Goal: Transaction & Acquisition: Purchase product/service

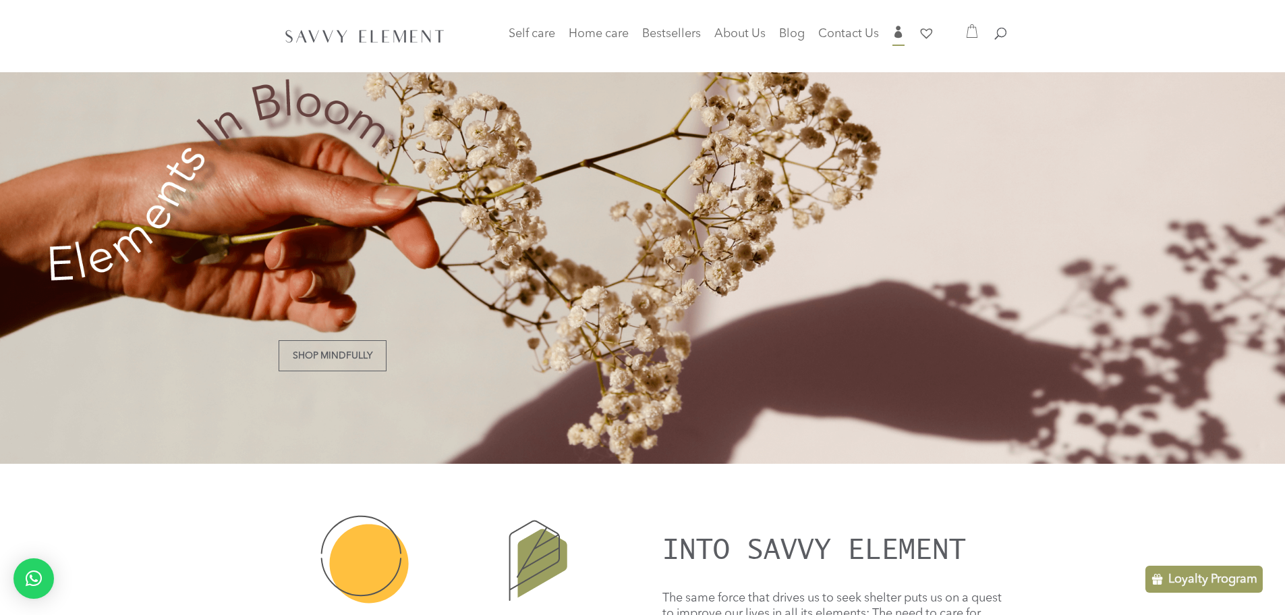
click at [892, 30] on span "" at bounding box center [898, 32] width 12 height 12
click at [898, 33] on span "" at bounding box center [898, 32] width 12 height 12
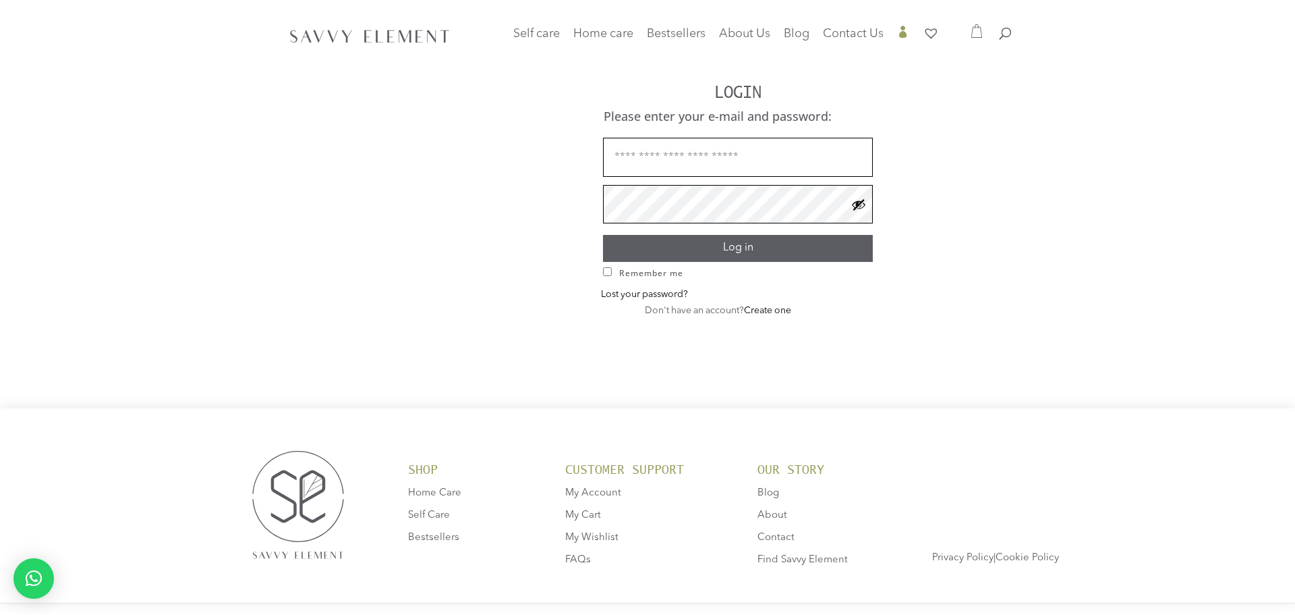
click at [712, 94] on h1 "LOGIN" at bounding box center [738, 95] width 548 height 24
click at [708, 161] on input "Username or email address *" at bounding box center [733, 157] width 270 height 39
type input "**********"
click at [598, 235] on button "Log in" at bounding box center [733, 248] width 270 height 26
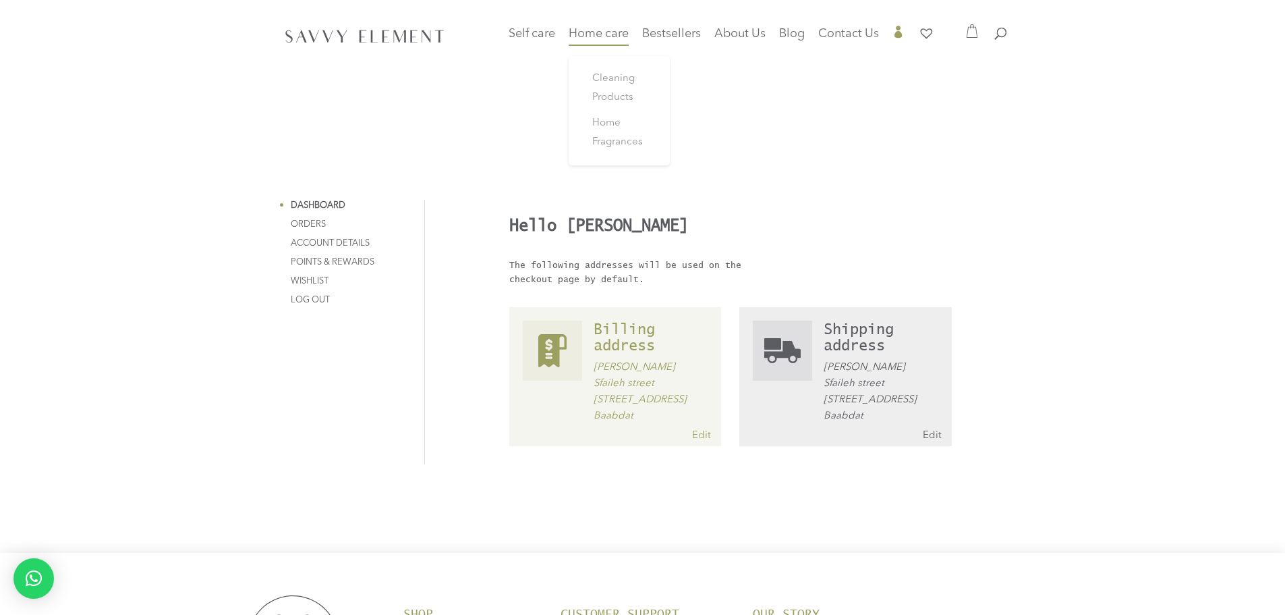
click at [606, 30] on span "Home care" at bounding box center [599, 34] width 60 height 12
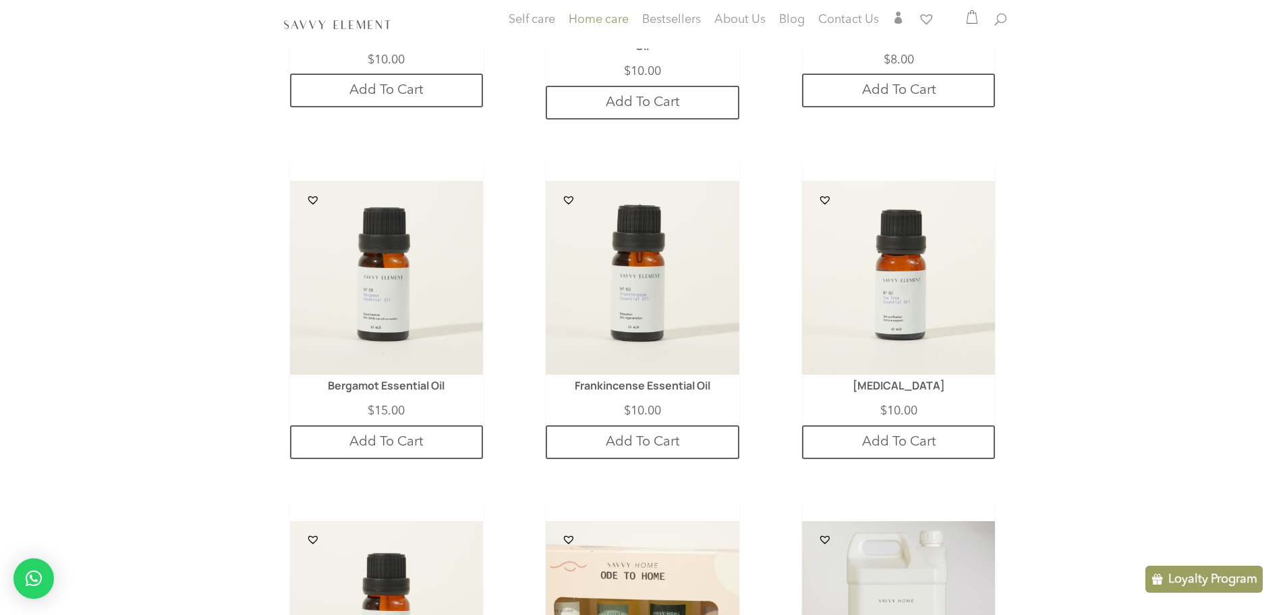
scroll to position [594, 0]
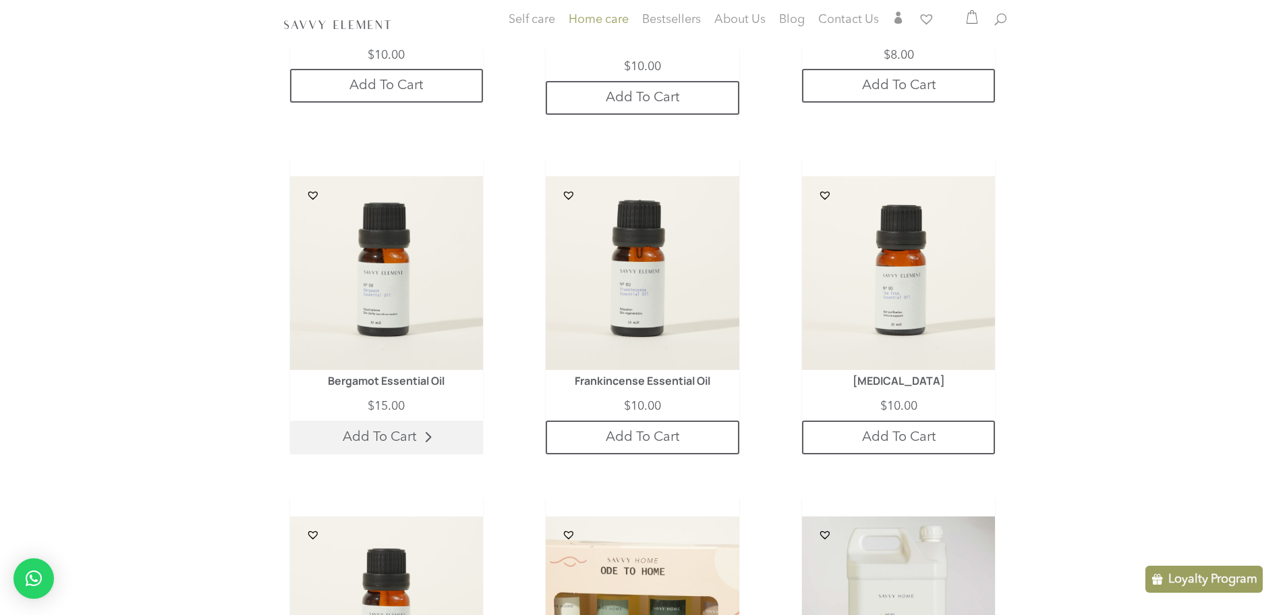
click at [397, 420] on link "Add To Cart" at bounding box center [386, 437] width 193 height 34
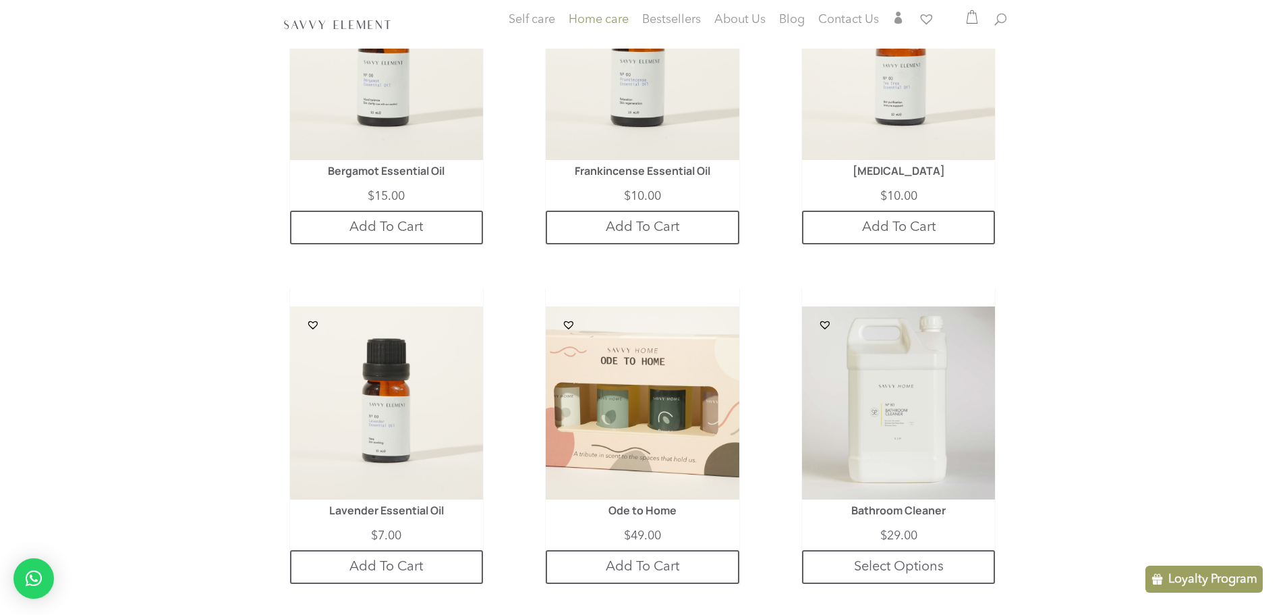
scroll to position [809, 0]
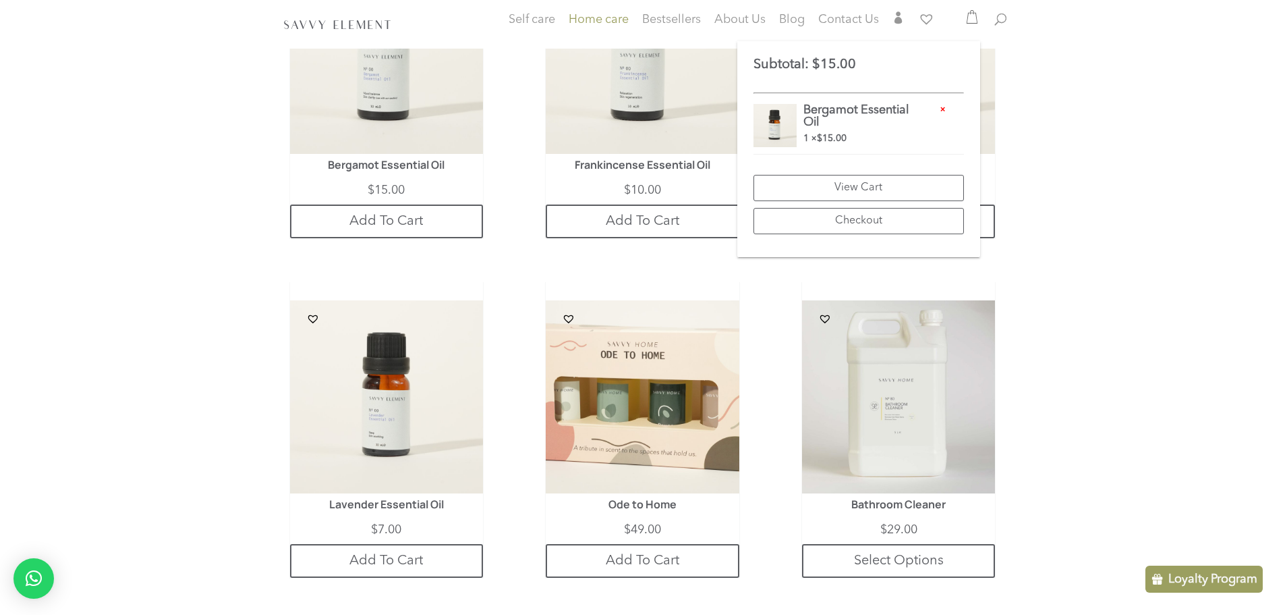
click at [1107, 190] on div "Peppermint Essential Oil $ 10.00 Purchase & earn 10 points! Add To Cart" at bounding box center [642, 624] width 1285 height 2102
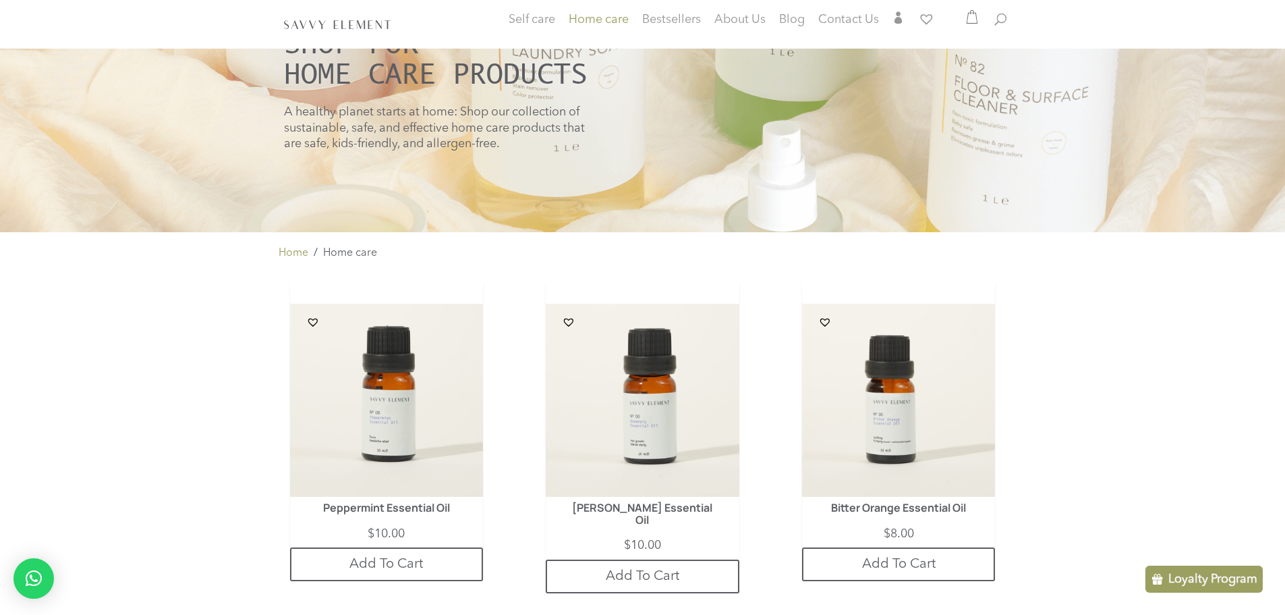
scroll to position [0, 0]
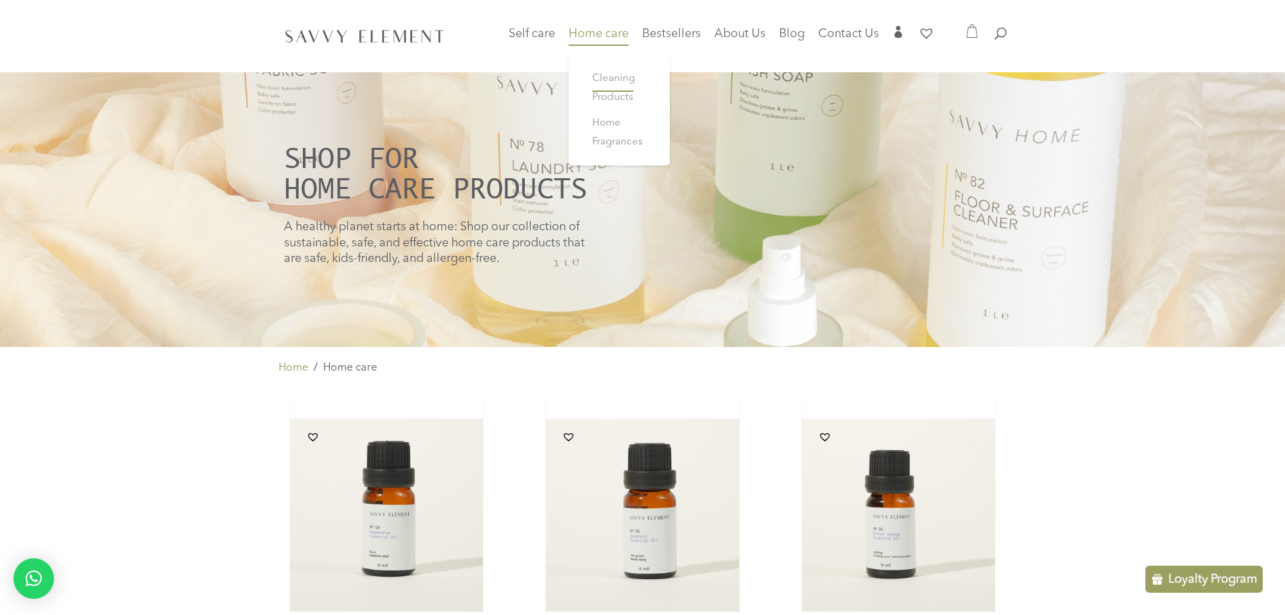
click at [597, 78] on span "Cleaning Products" at bounding box center [613, 88] width 42 height 29
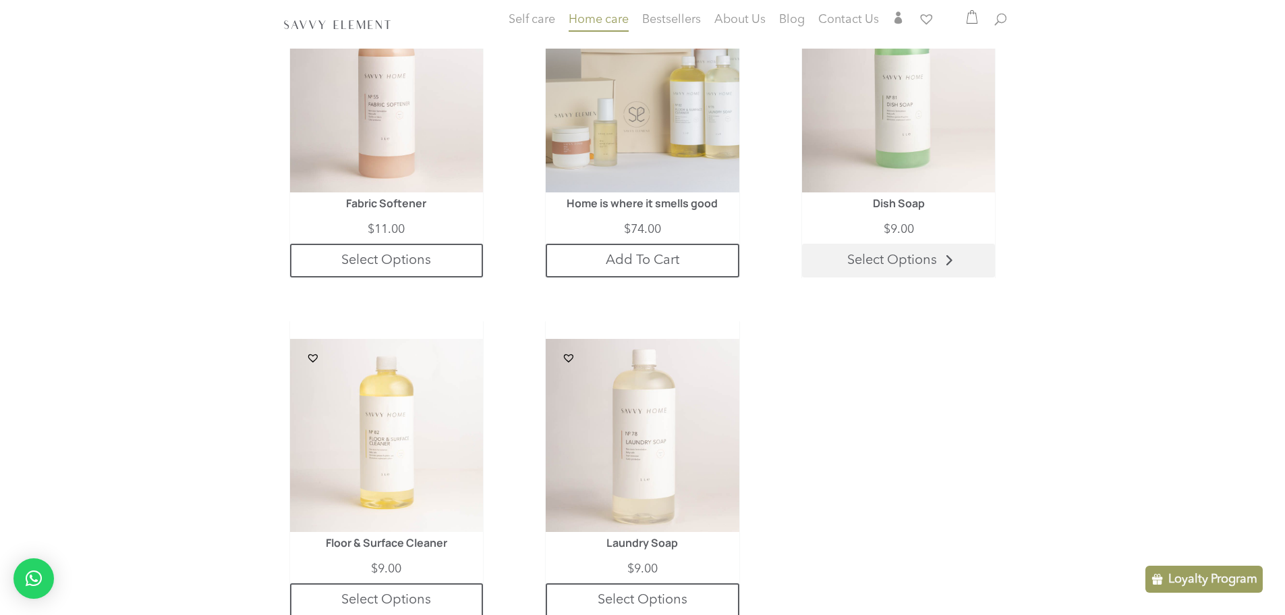
scroll to position [755, 0]
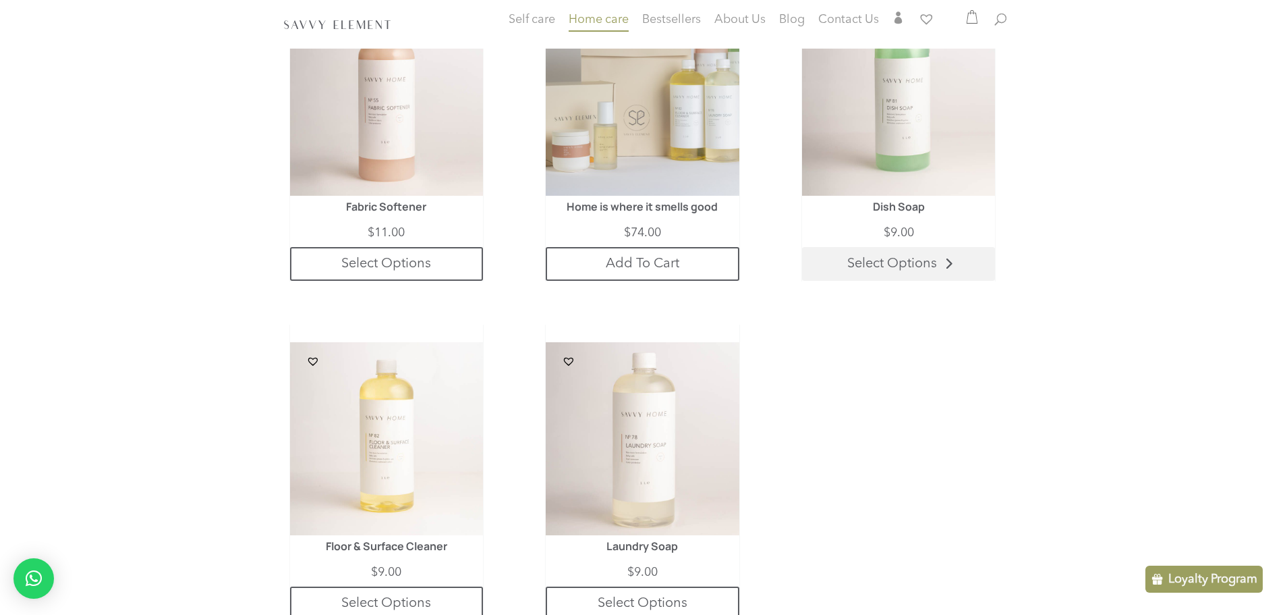
click at [865, 265] on link "Select Options" at bounding box center [898, 264] width 193 height 34
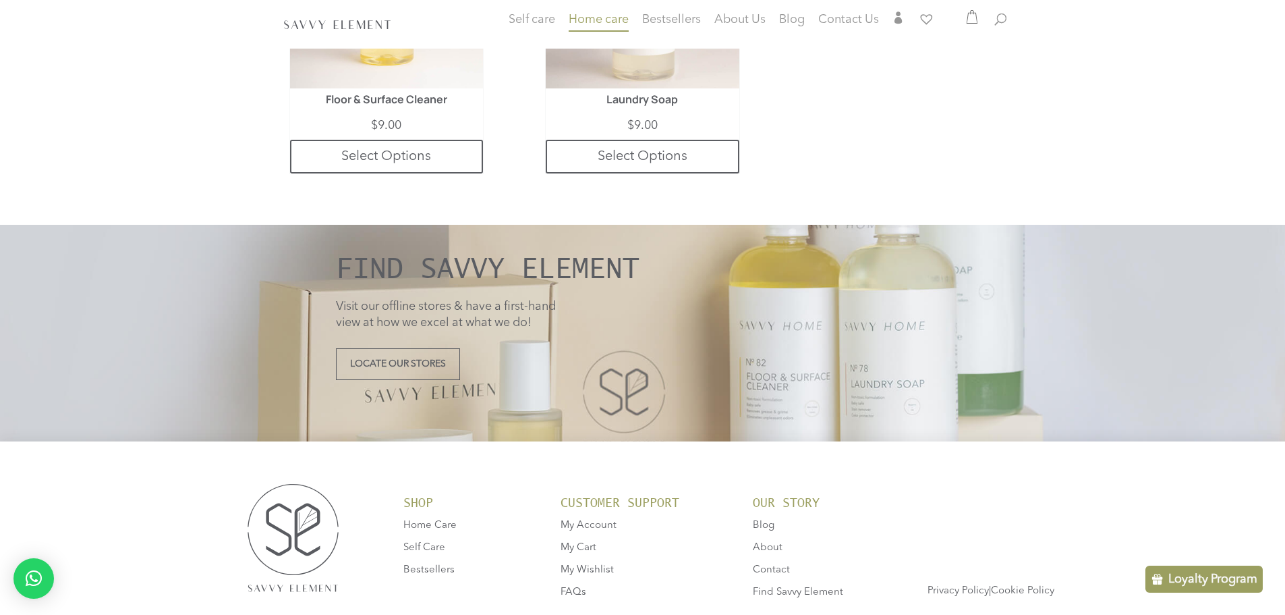
scroll to position [1280, 0]
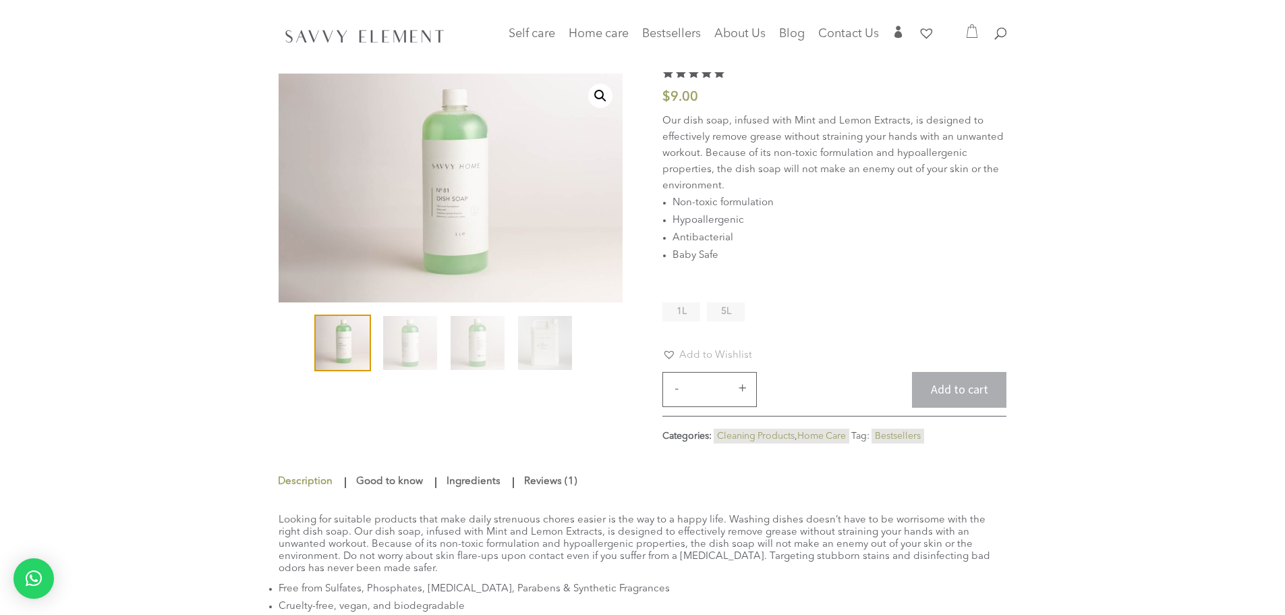
click at [740, 321] on li "5L" at bounding box center [726, 311] width 38 height 19
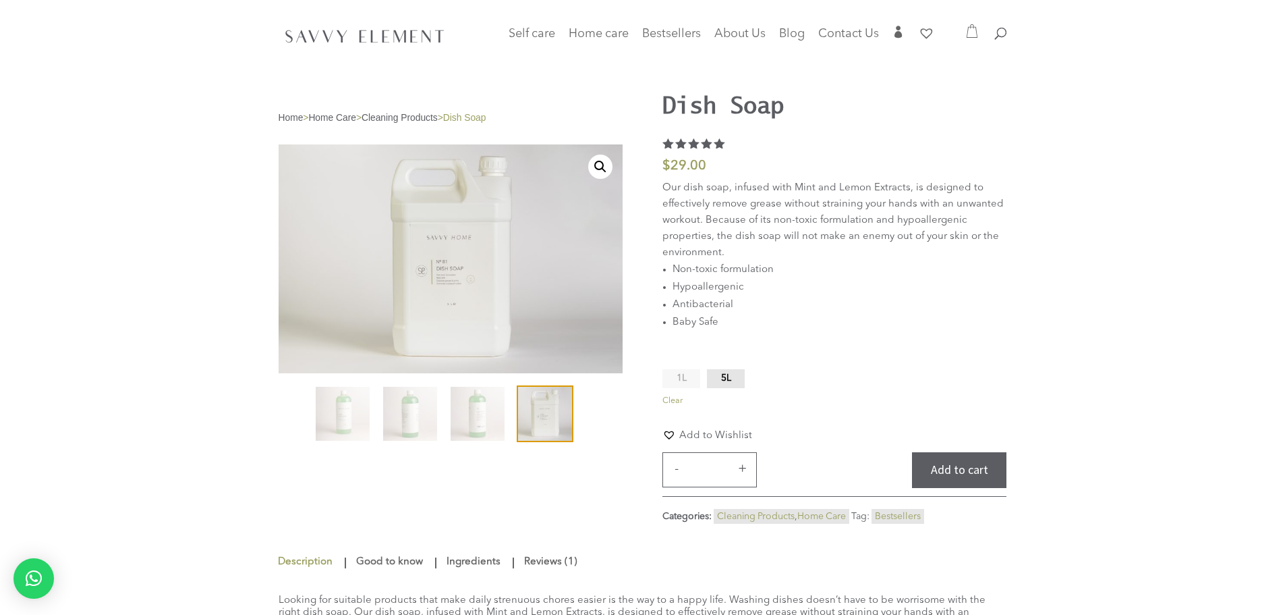
click at [746, 462] on button "+" at bounding box center [742, 468] width 20 height 16
click at [961, 469] on button "Add to cart" at bounding box center [959, 470] width 94 height 36
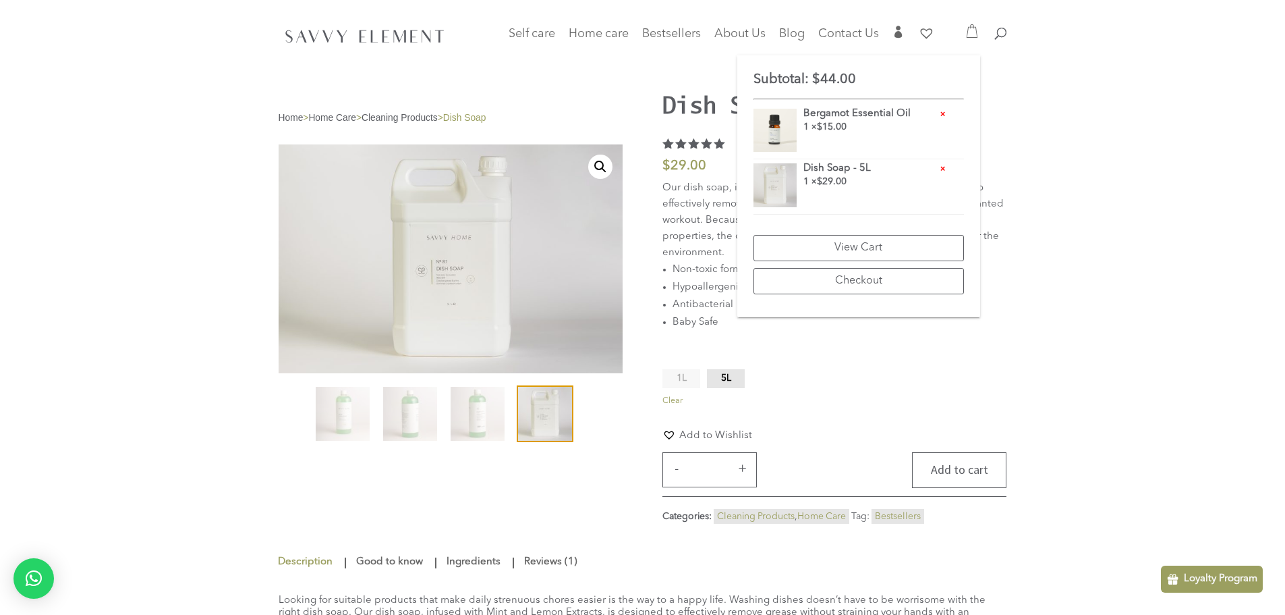
click at [985, 459] on button "Add to cart" at bounding box center [959, 470] width 94 height 36
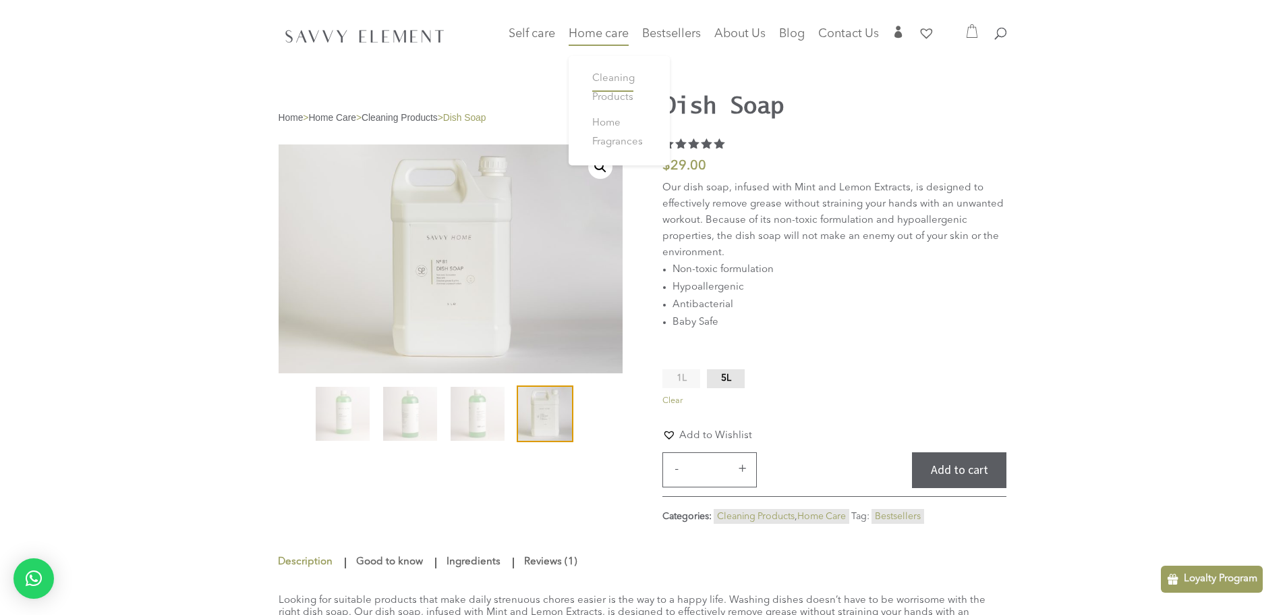
click at [608, 85] on link "Cleaning Products" at bounding box center [619, 88] width 81 height 45
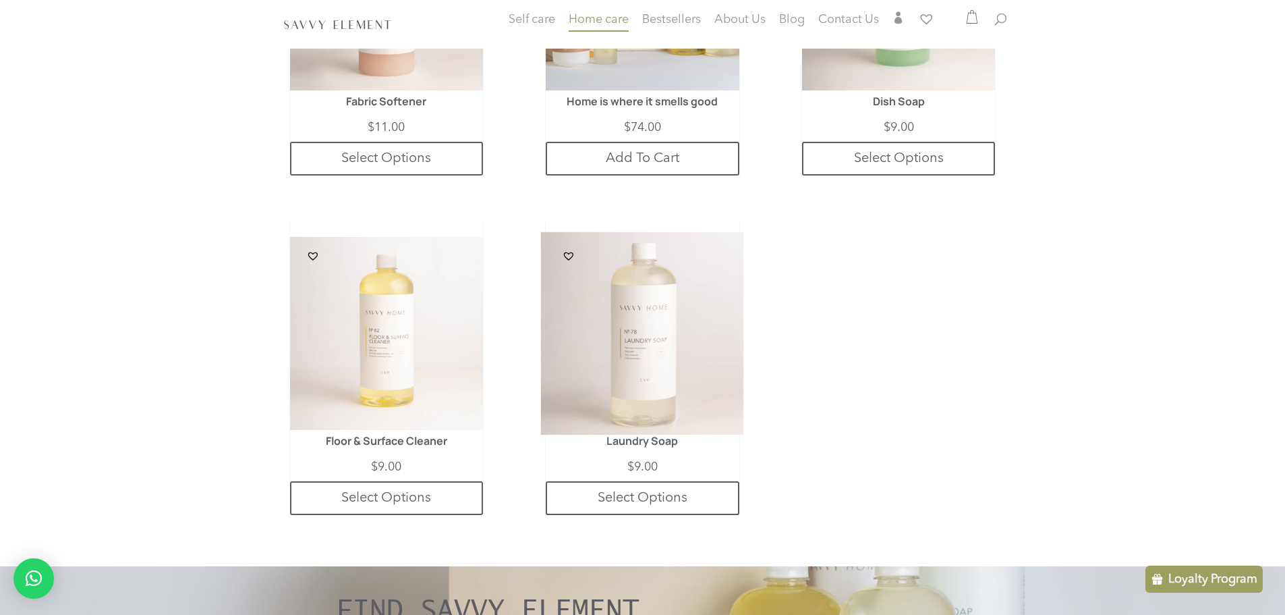
scroll to position [863, 0]
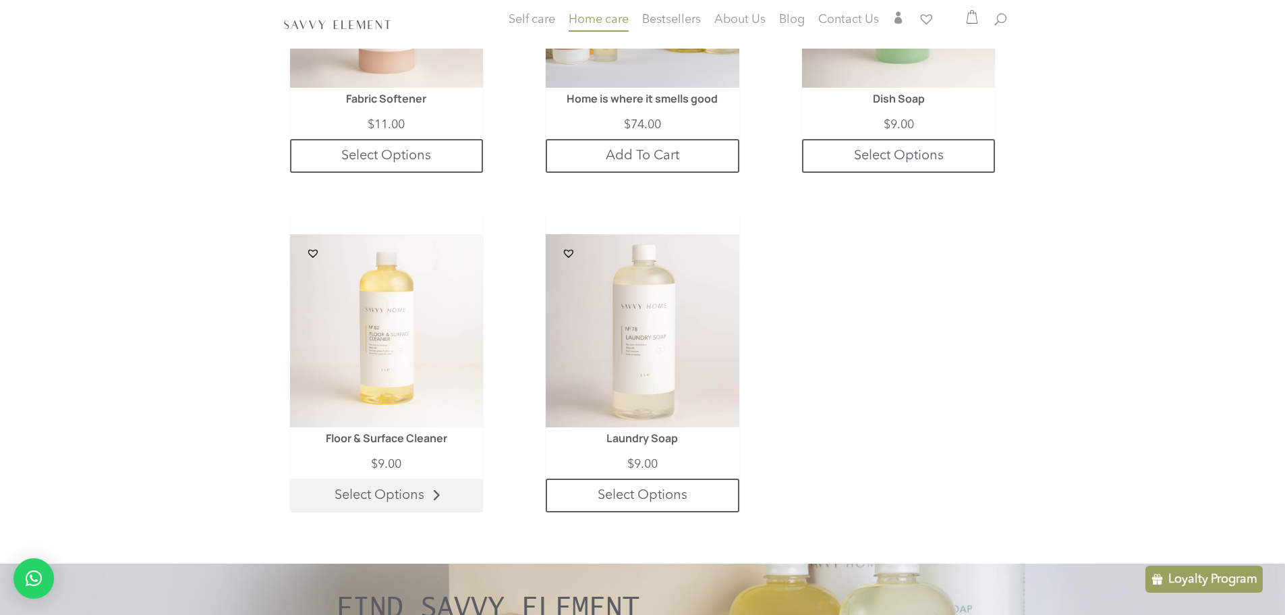
click at [442, 488] on link "Select Options" at bounding box center [386, 495] width 193 height 34
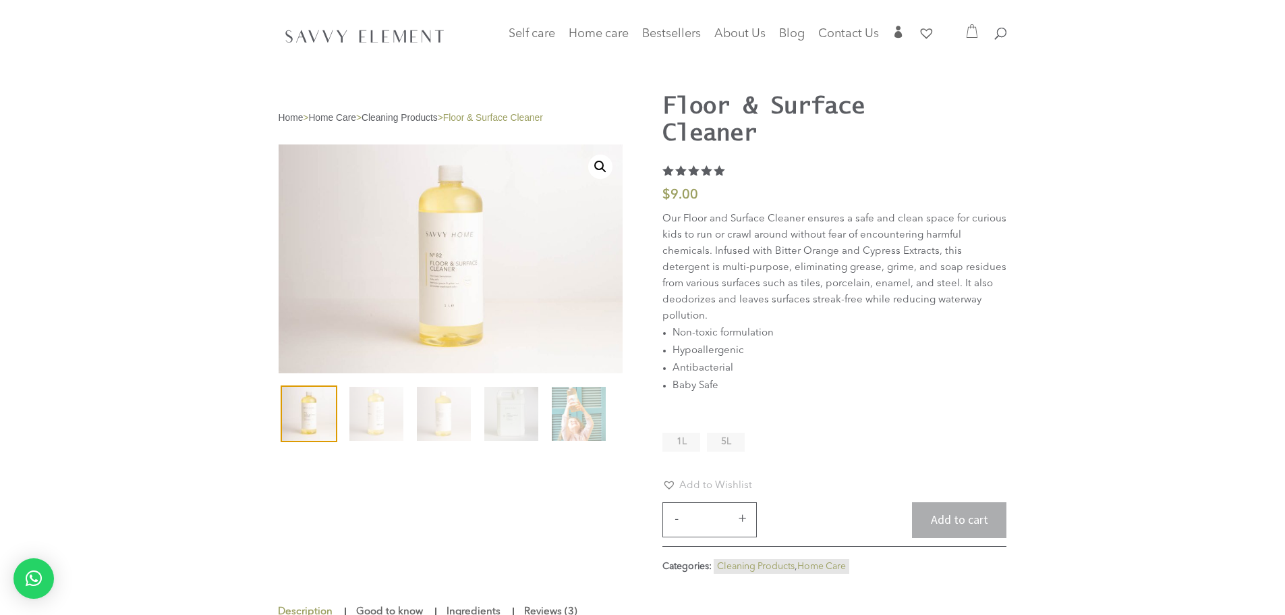
click at [730, 445] on span "5L" at bounding box center [726, 440] width 10 height 9
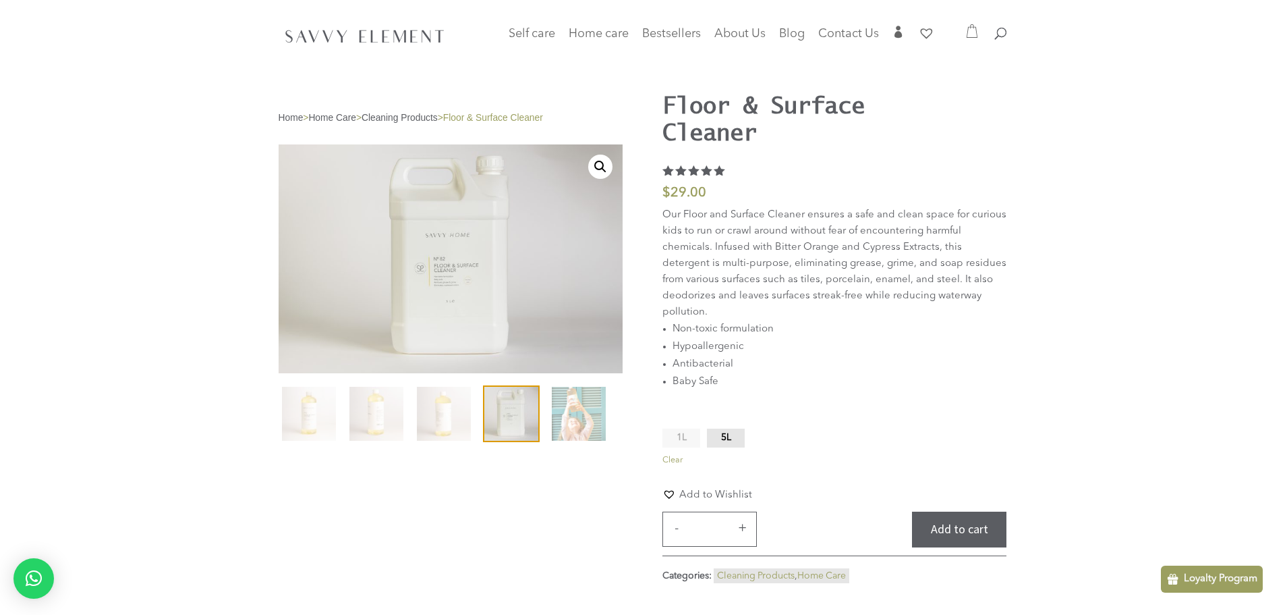
click at [740, 526] on button "+" at bounding box center [742, 527] width 20 height 16
type input "*"
click at [942, 529] on button "Add to cart" at bounding box center [959, 529] width 94 height 36
click at [968, 530] on button "Add to cart" at bounding box center [959, 529] width 94 height 36
click at [592, 28] on span "Home care" at bounding box center [599, 34] width 60 height 12
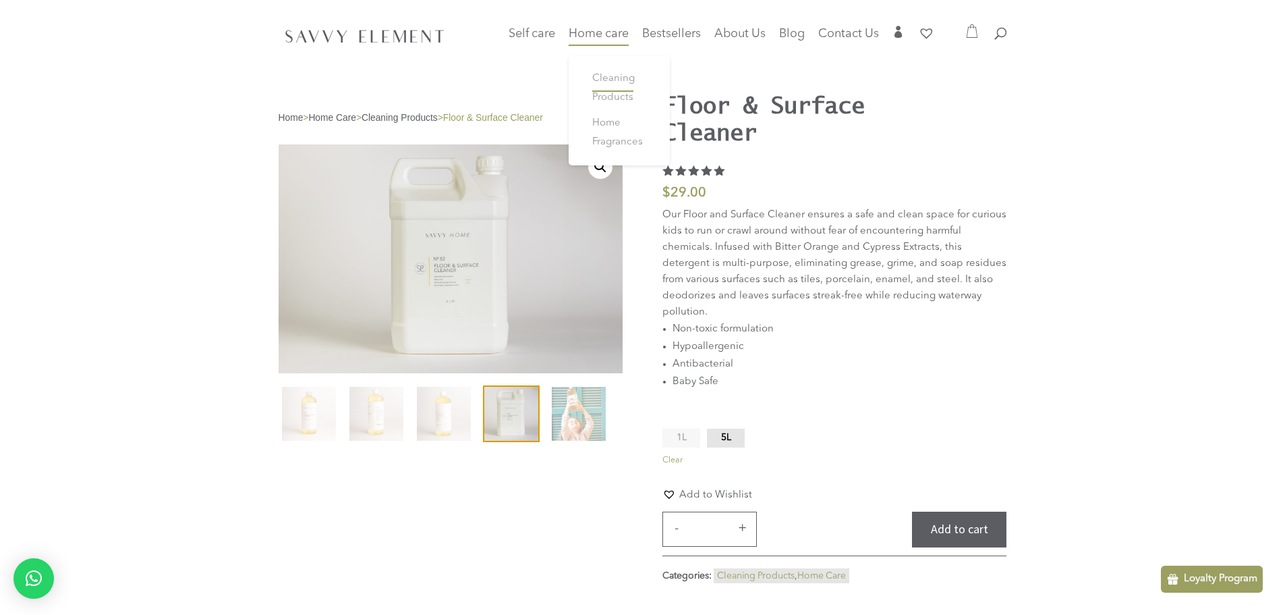
click at [617, 81] on span "Cleaning Products" at bounding box center [613, 88] width 42 height 29
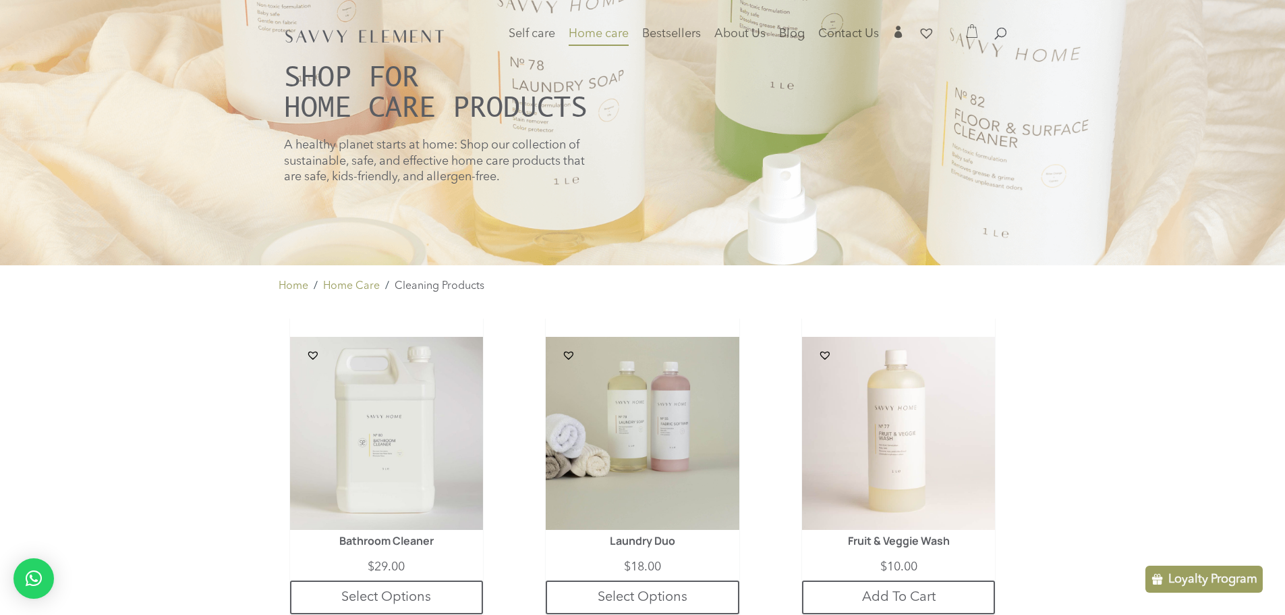
scroll to position [108, 0]
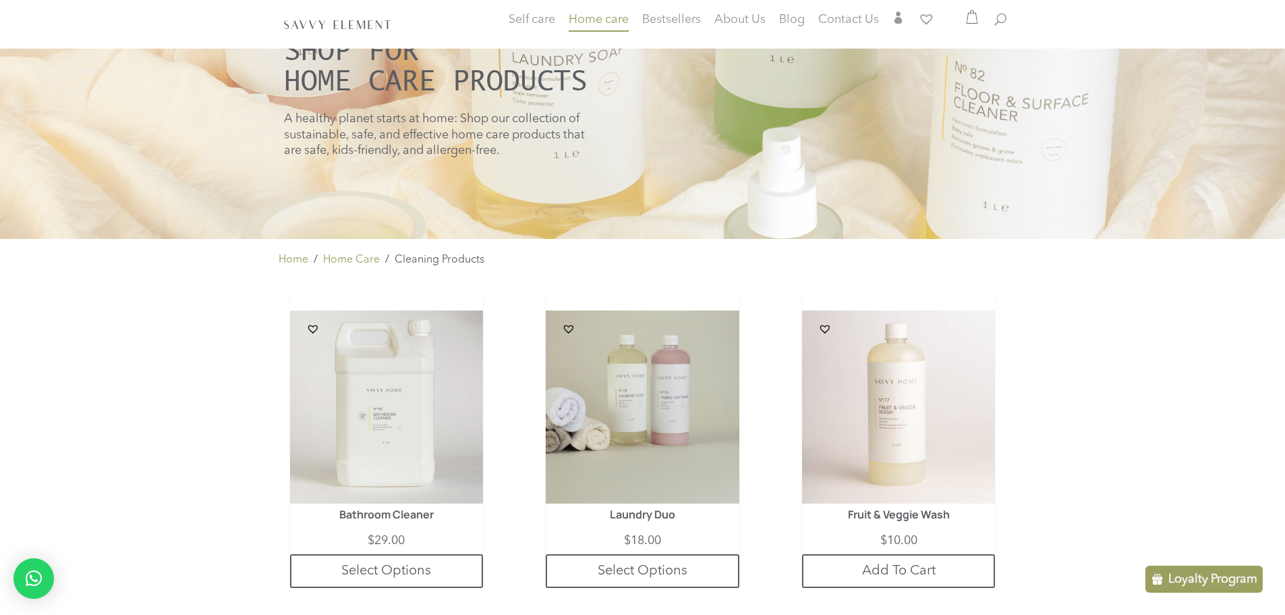
click at [974, 20] on icon at bounding box center [971, 16] width 13 height 13
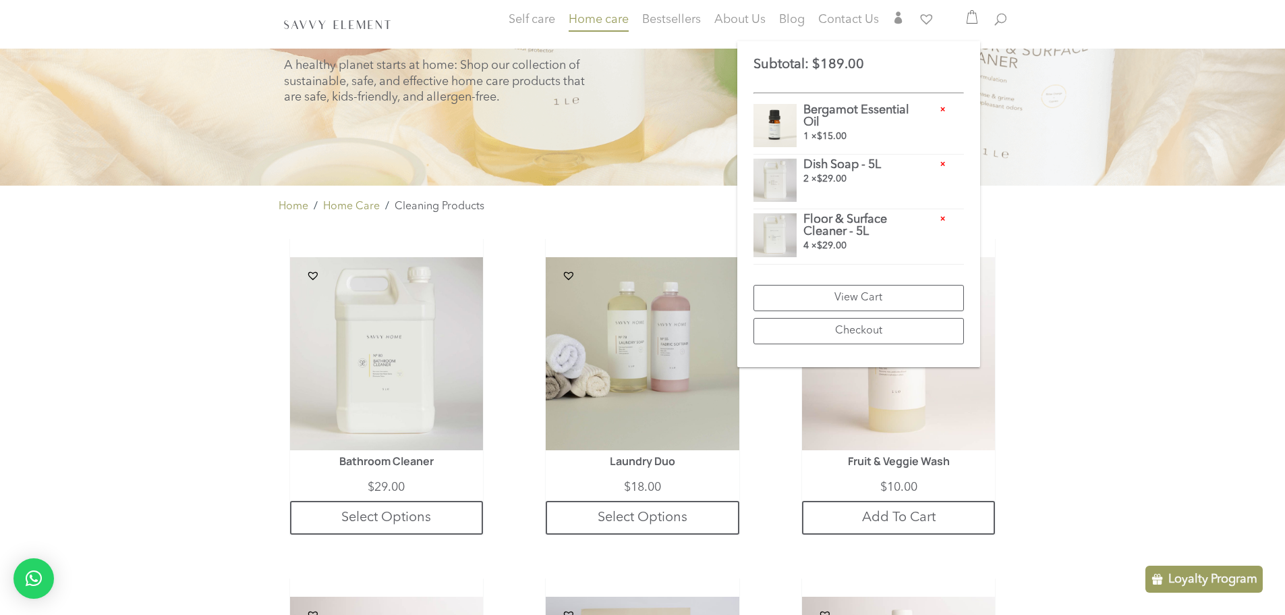
scroll to position [162, 0]
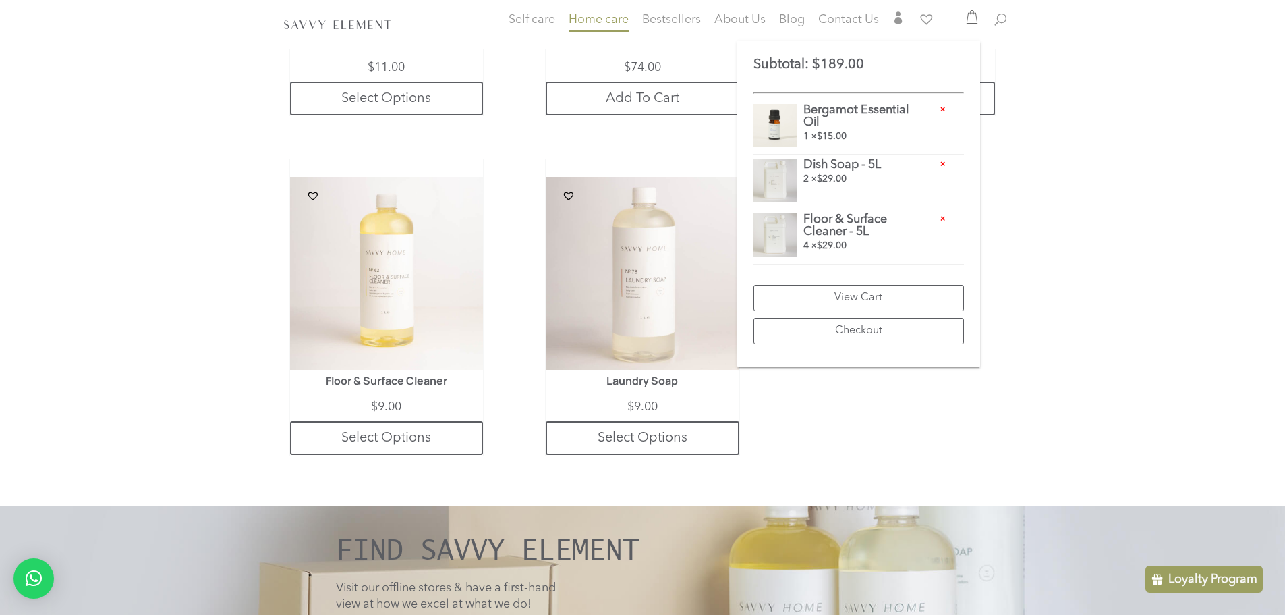
scroll to position [924, 0]
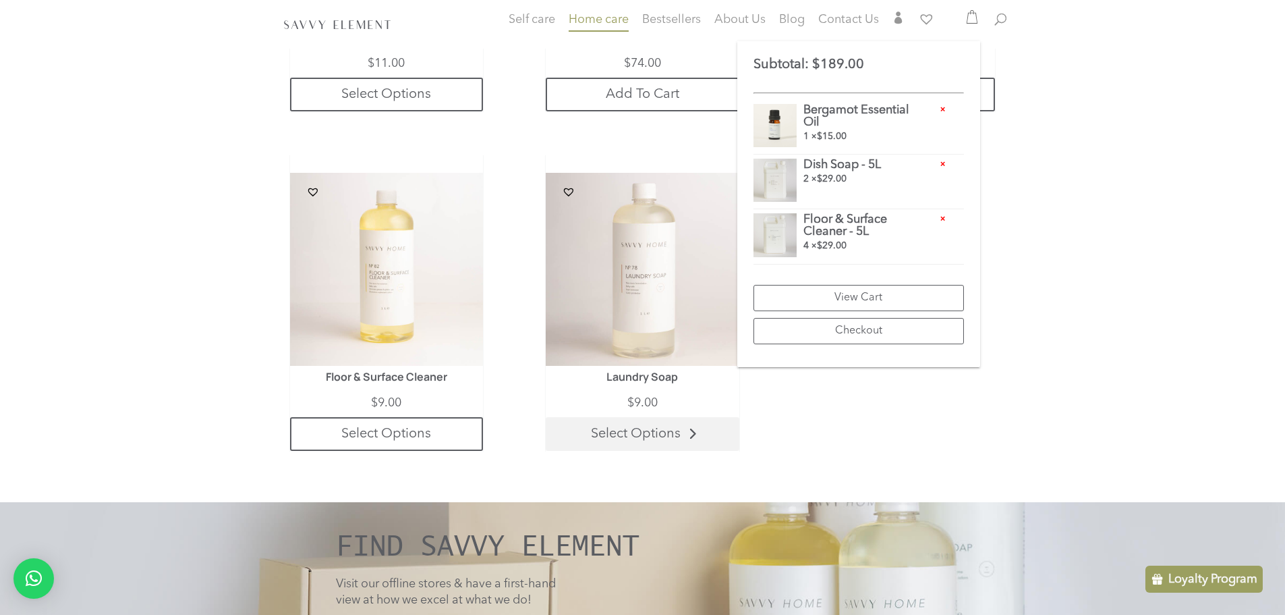
click at [617, 430] on link "Select Options" at bounding box center [642, 434] width 193 height 34
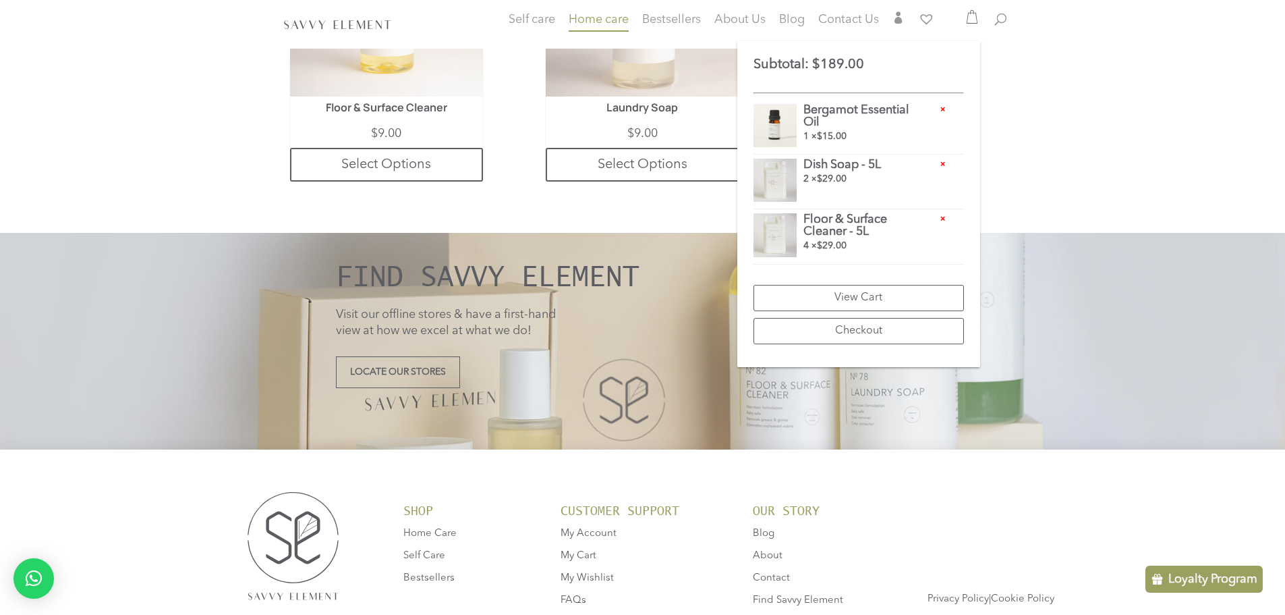
scroll to position [1194, 0]
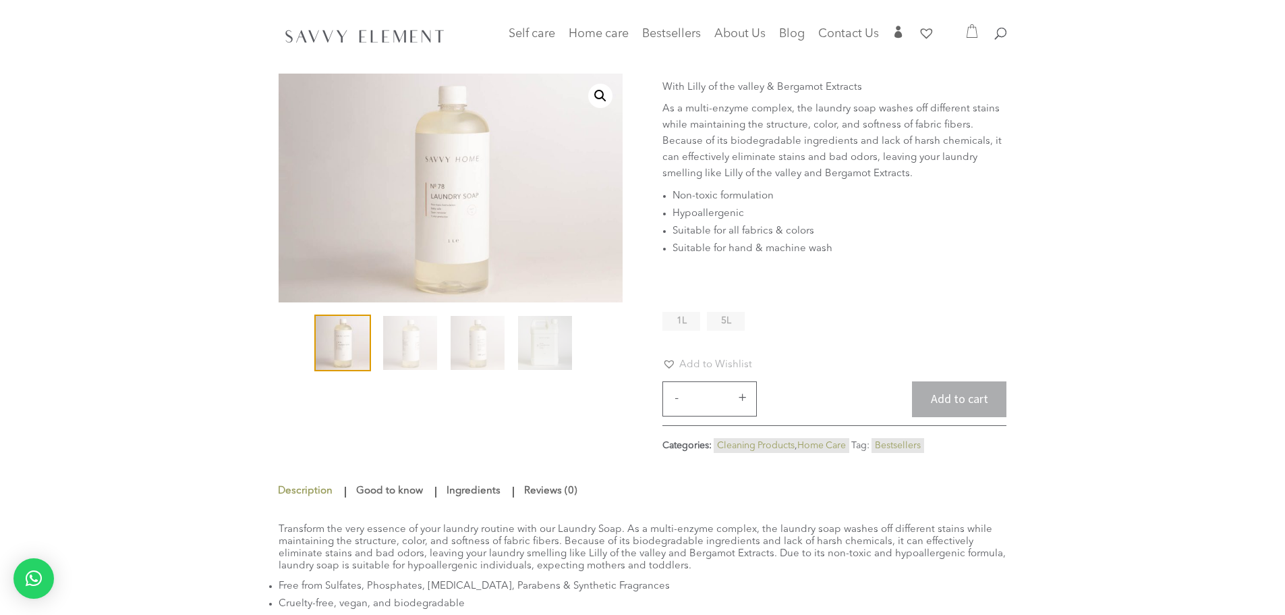
click at [724, 273] on ul "Non-toxic formulation Hypoallergenic Suitable for all fabrics & colors Suitable…" at bounding box center [834, 231] width 344 height 86
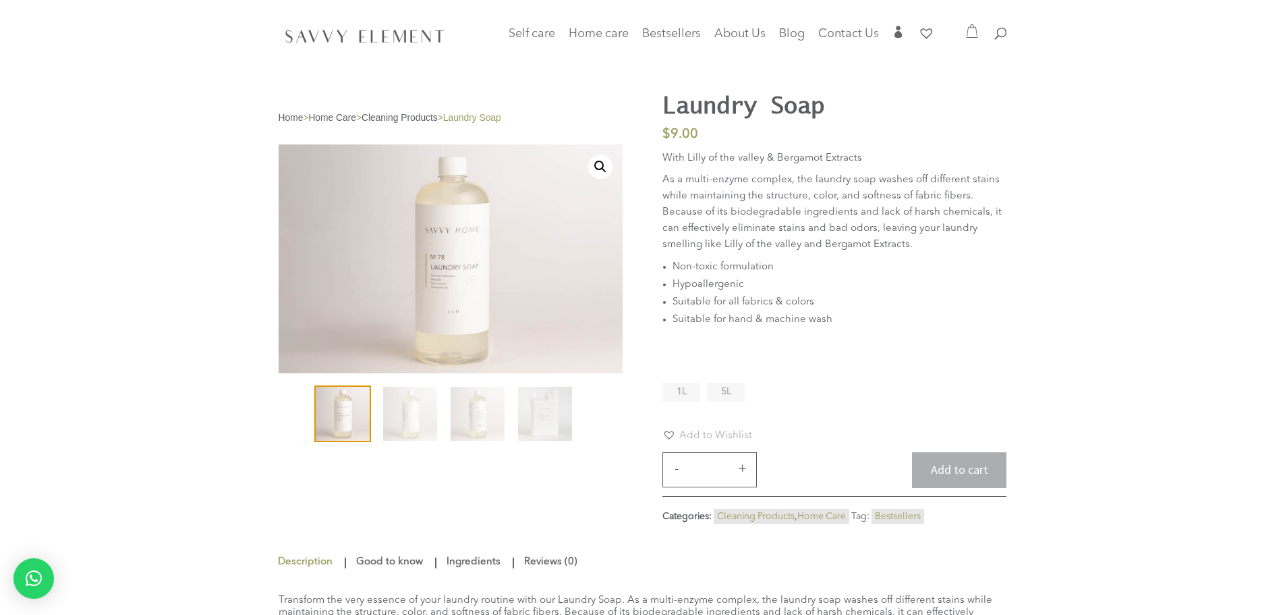
click at [734, 398] on li "5L" at bounding box center [726, 391] width 38 height 19
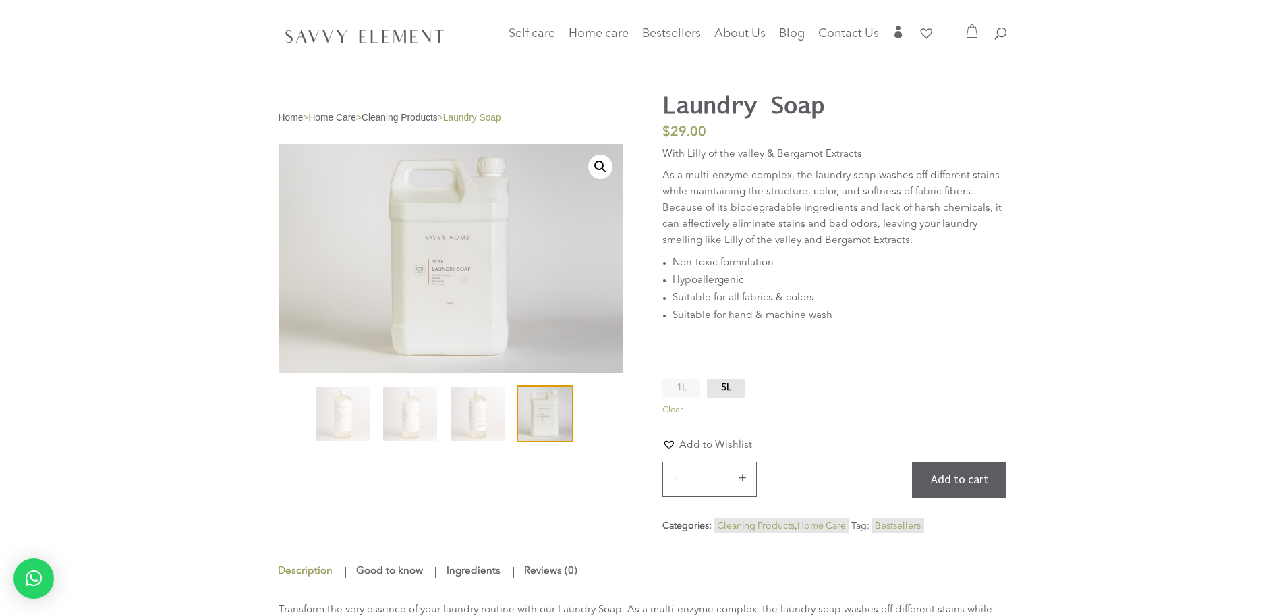
click at [742, 476] on button "+" at bounding box center [742, 477] width 20 height 16
click at [735, 480] on button "+" at bounding box center [742, 477] width 20 height 16
type input "*"
click at [963, 488] on button "Add to cart" at bounding box center [959, 479] width 94 height 36
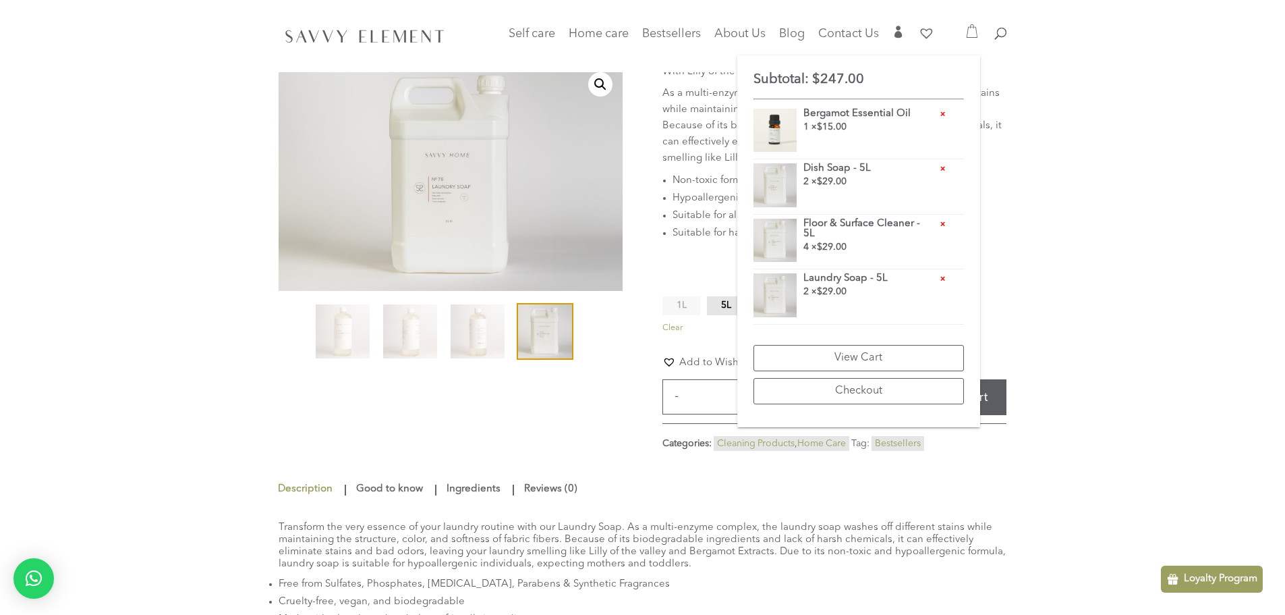
scroll to position [108, 0]
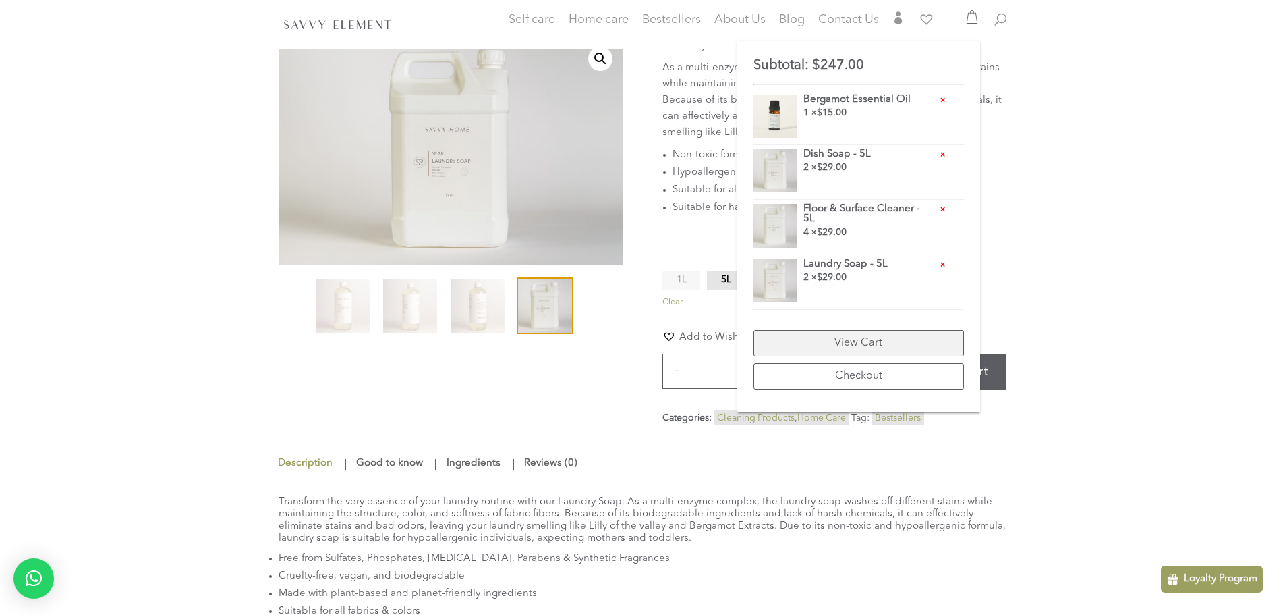
click at [855, 343] on link "View Cart" at bounding box center [858, 343] width 210 height 26
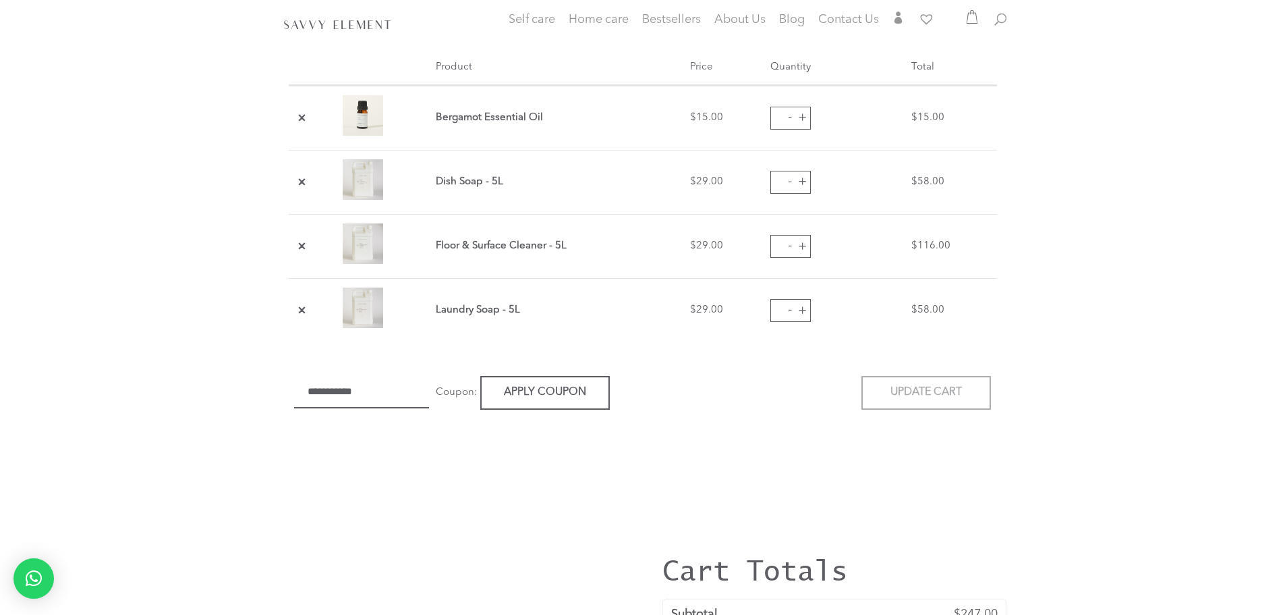
scroll to position [324, 0]
click at [776, 247] on input "*" at bounding box center [790, 249] width 40 height 23
click at [790, 246] on button "-" at bounding box center [790, 249] width 20 height 20
type input "*"
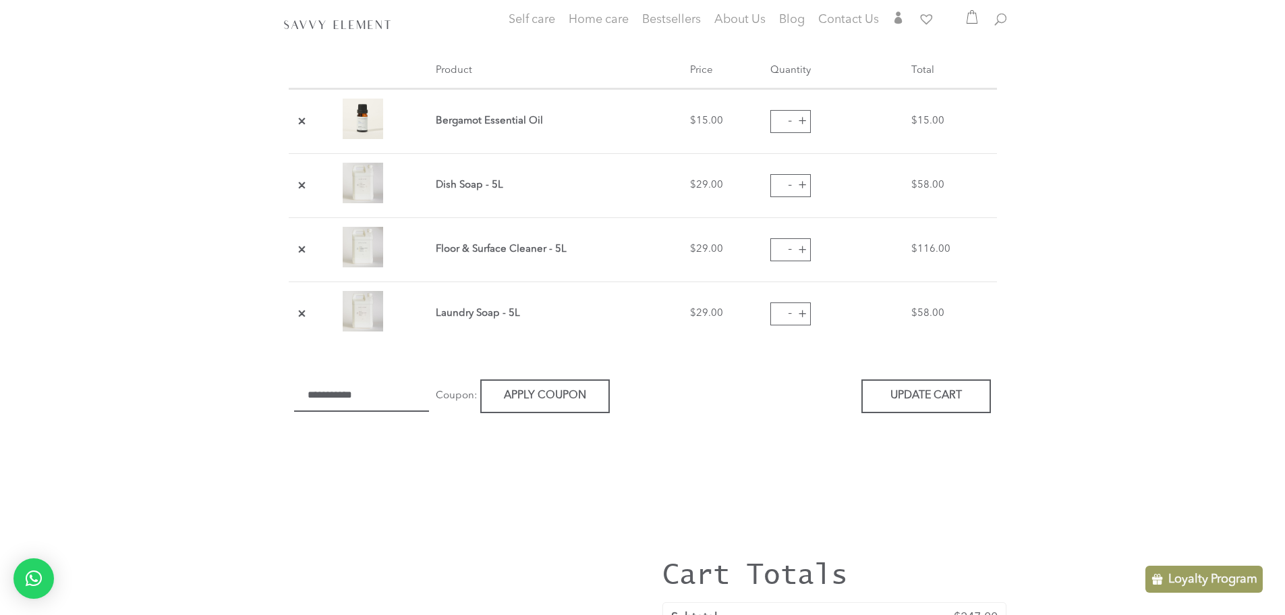
click at [1123, 268] on div "Cart My Cart SavvyElement 5" at bounding box center [642, 262] width 1285 height 1172
click at [963, 386] on button "Update cart" at bounding box center [926, 395] width 130 height 33
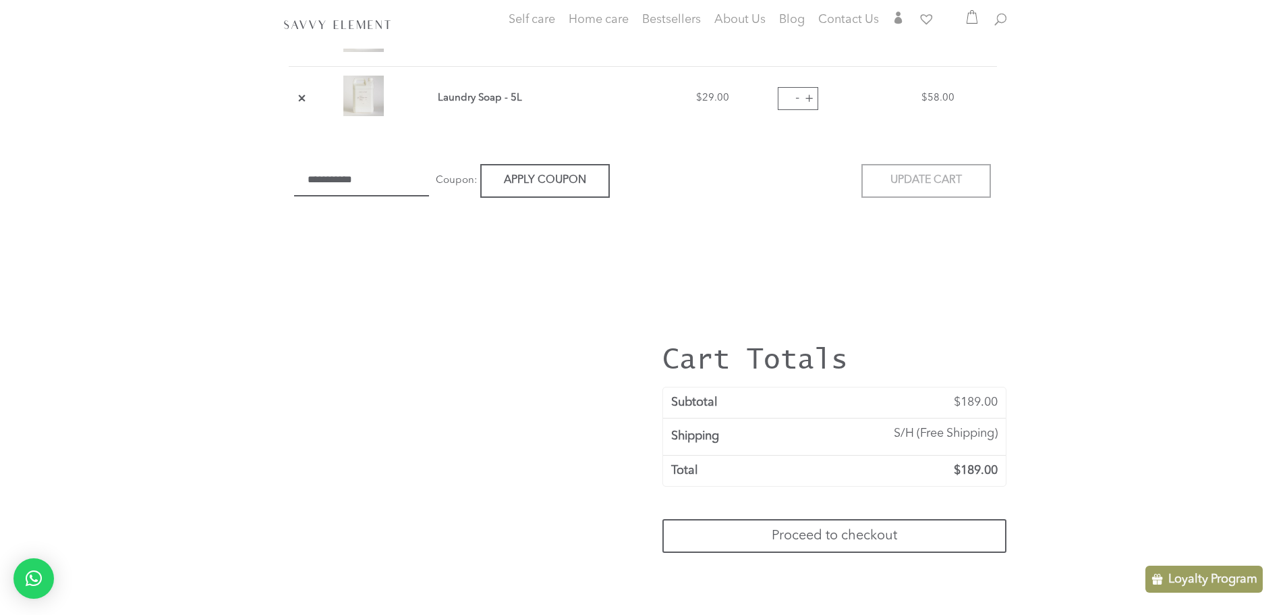
scroll to position [540, 0]
click at [880, 533] on link "Proceed to checkout" at bounding box center [834, 535] width 344 height 34
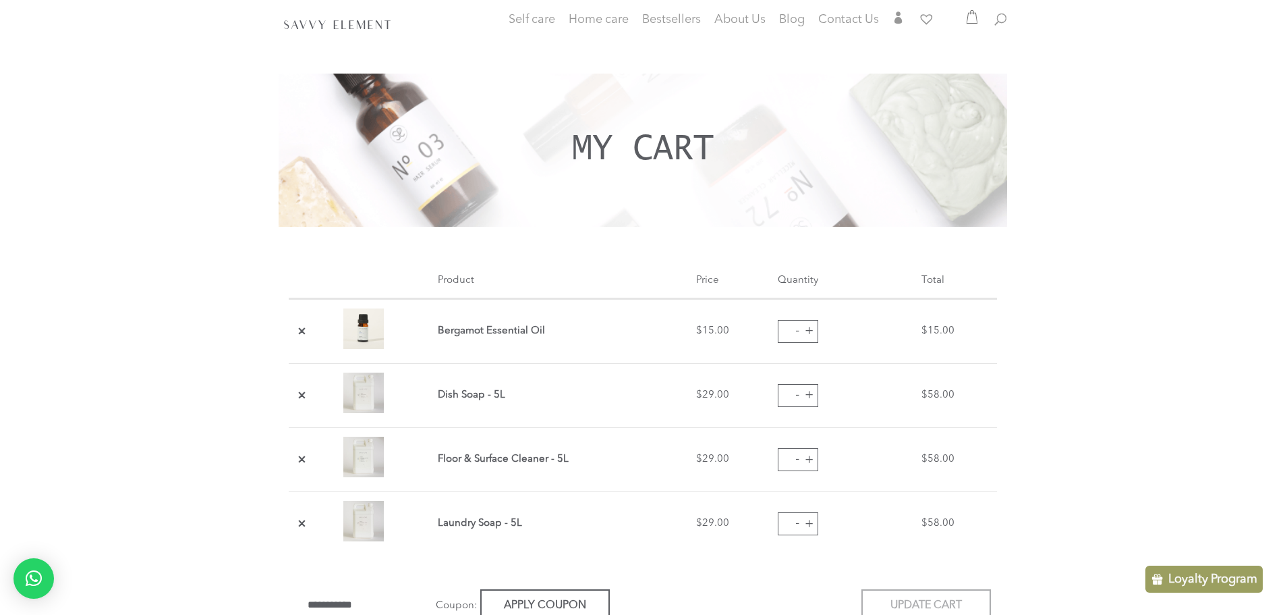
scroll to position [108, 0]
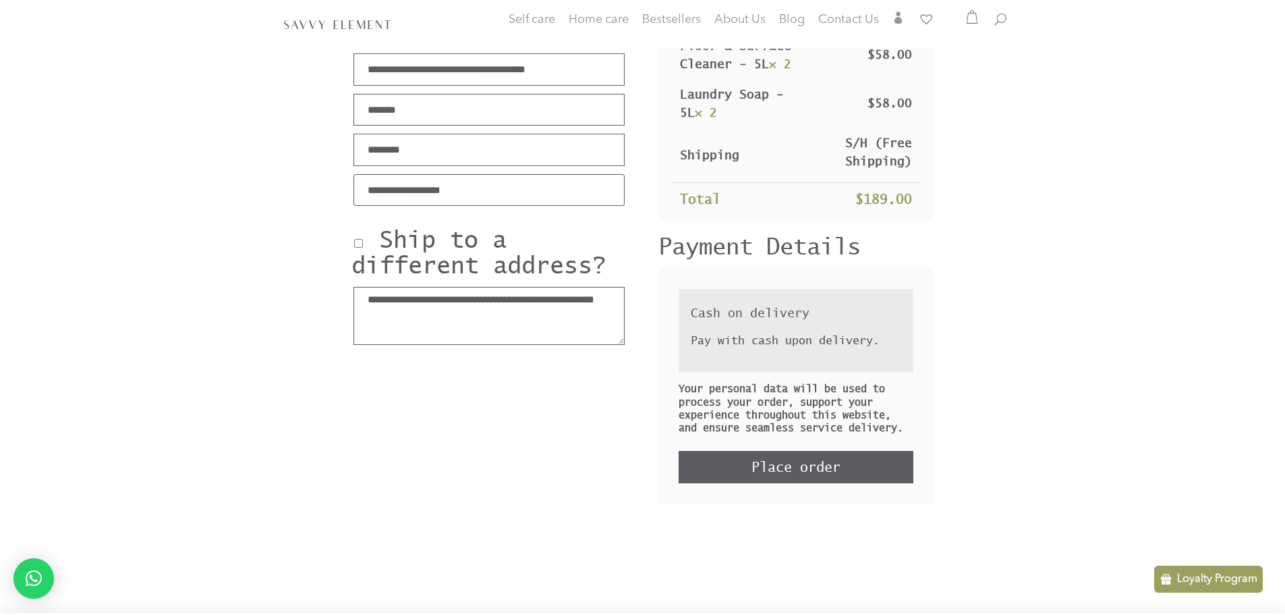
scroll to position [324, 0]
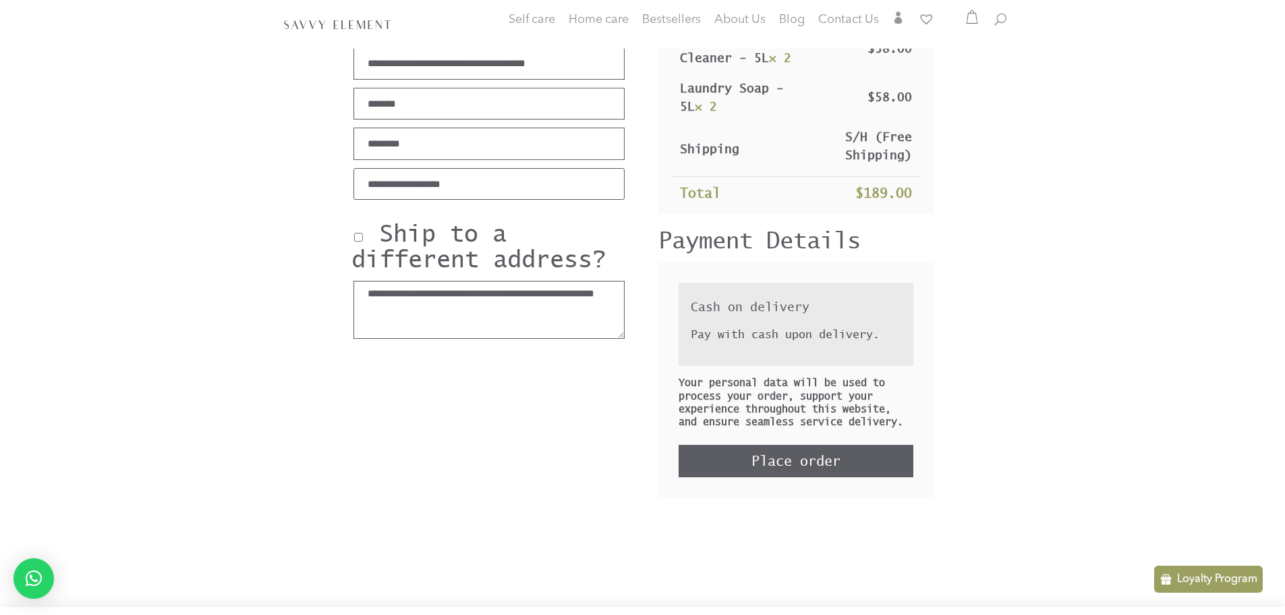
click at [749, 314] on label "Cash on delivery" at bounding box center [750, 306] width 119 height 14
click at [754, 343] on p "Pay with cash upon delivery." at bounding box center [791, 334] width 200 height 17
drag, startPoint x: 741, startPoint y: 397, endPoint x: 891, endPoint y: 442, distance: 156.4
click at [891, 428] on p "Your personal data will be used to process your order, support your experience …" at bounding box center [796, 402] width 235 height 52
click at [910, 428] on p "Your personal data will be used to process your order, support your experience …" at bounding box center [796, 402] width 235 height 52
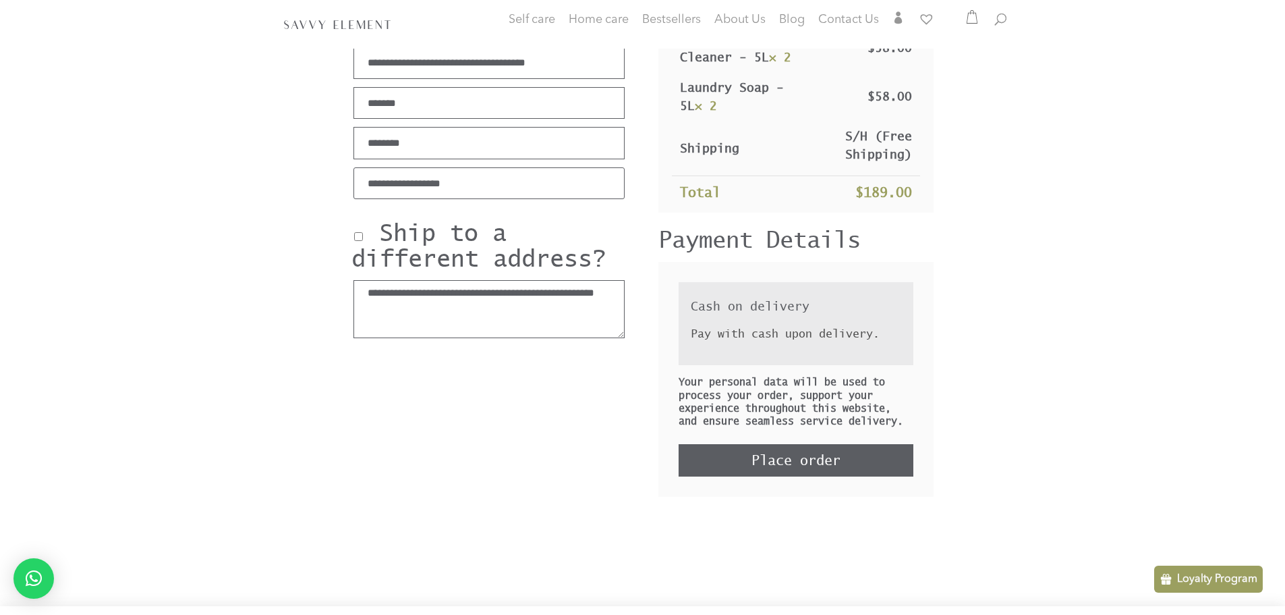
click at [735, 313] on label "Cash on delivery" at bounding box center [750, 306] width 119 height 14
click at [743, 342] on p "Pay with cash upon delivery." at bounding box center [791, 333] width 200 height 17
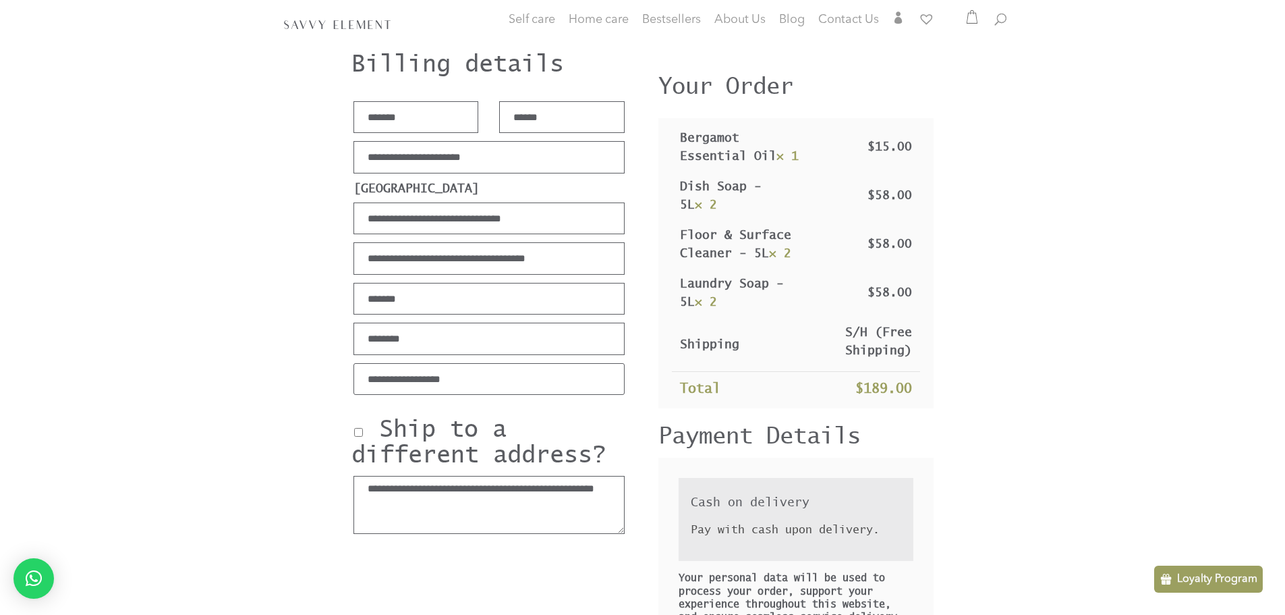
scroll to position [108, 0]
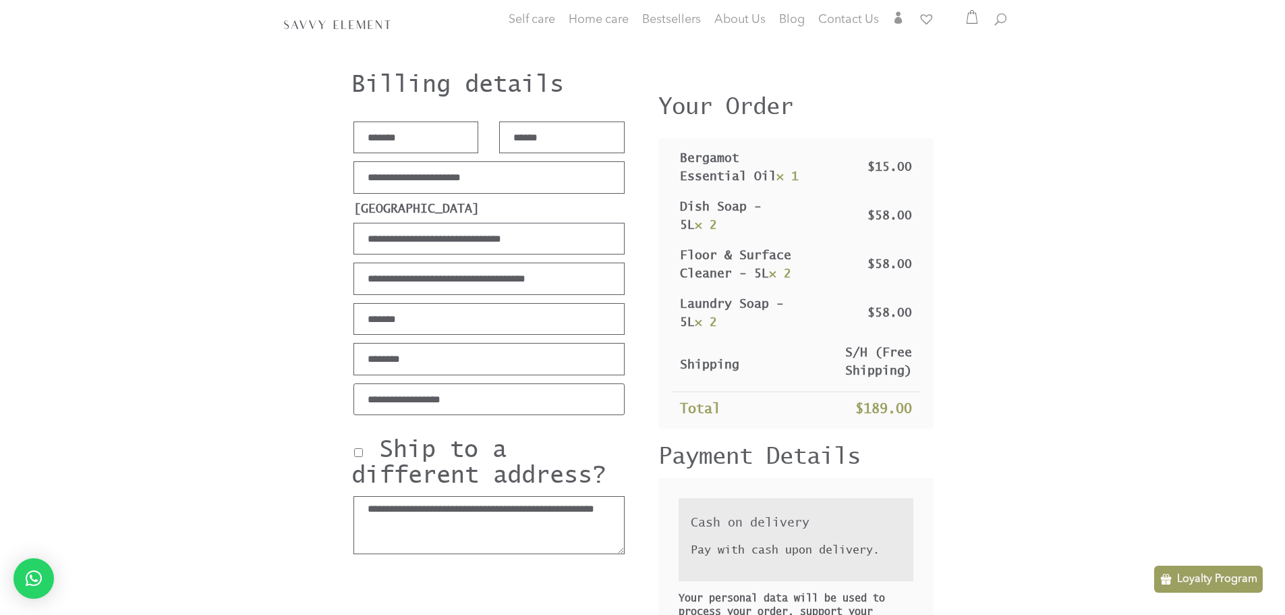
click at [1195, 576] on p "Loyalty Program" at bounding box center [1217, 579] width 80 height 16
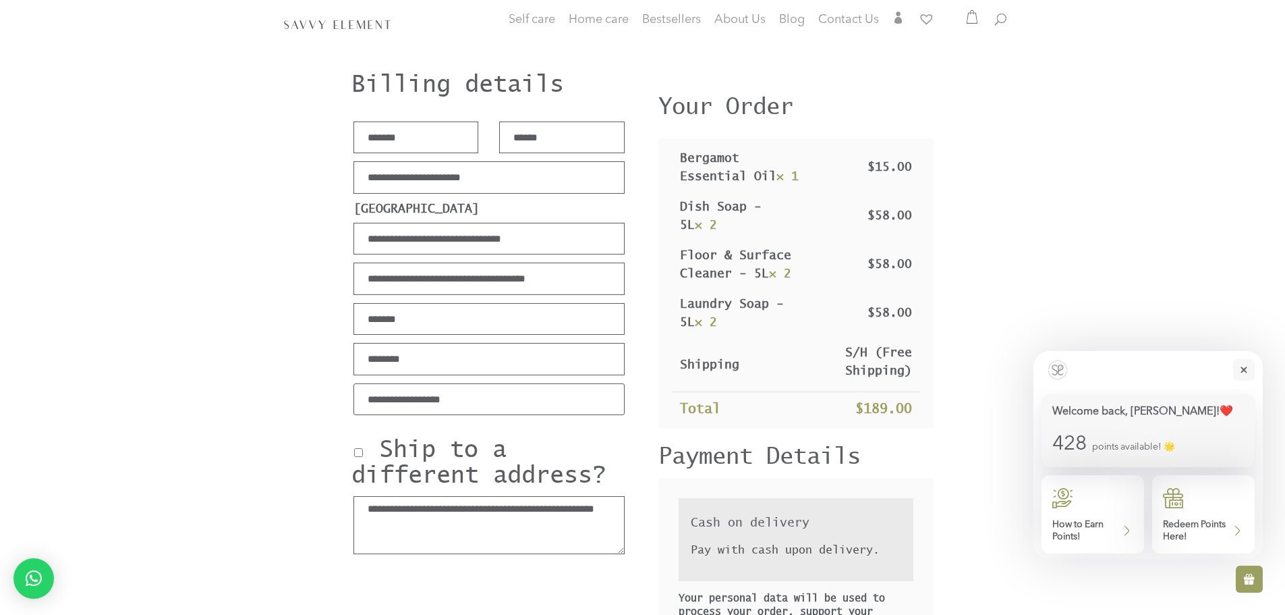
click at [1195, 519] on p "Redeem Points Here!" at bounding box center [1196, 530] width 67 height 24
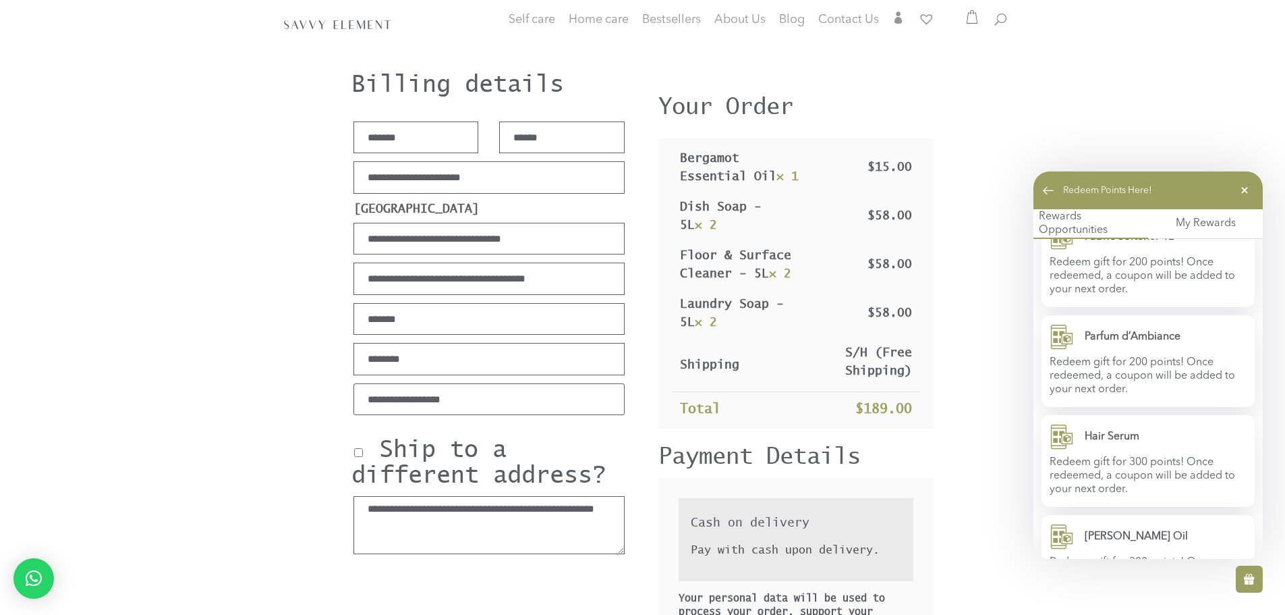
scroll to position [540, 0]
click at [1141, 277] on p "Redeem gift for 200 points! Once redeemed, a coupon will be added to your next …" at bounding box center [1148, 272] width 197 height 40
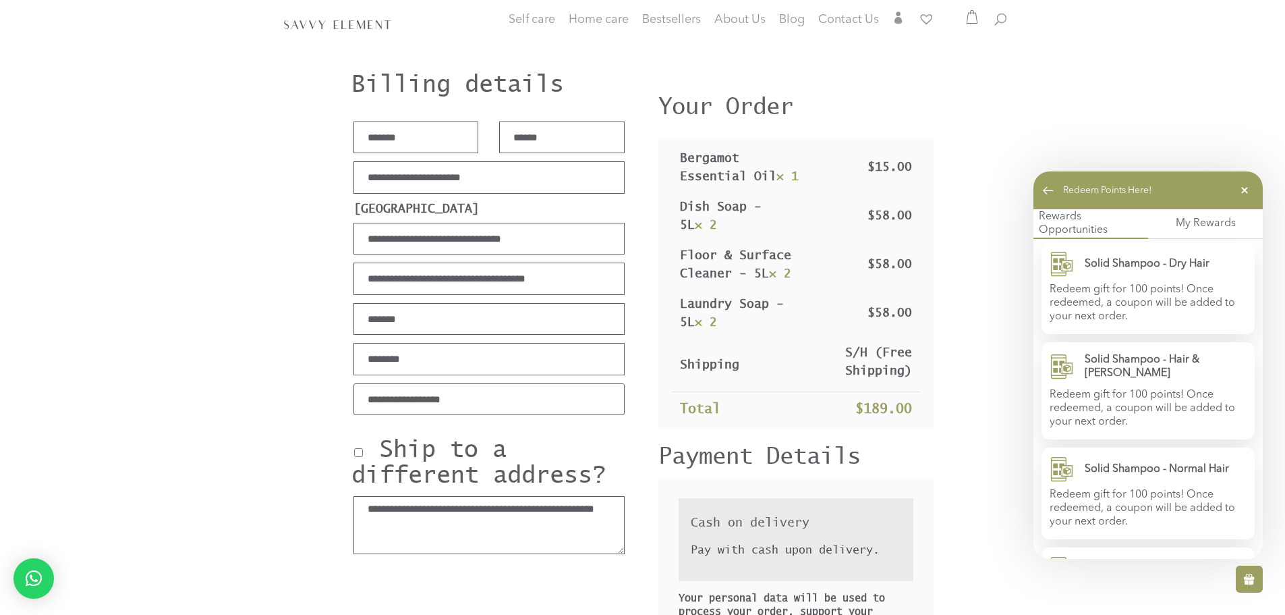
scroll to position [0, 0]
click at [1192, 222] on p "My Rewards" at bounding box center [1206, 223] width 60 height 13
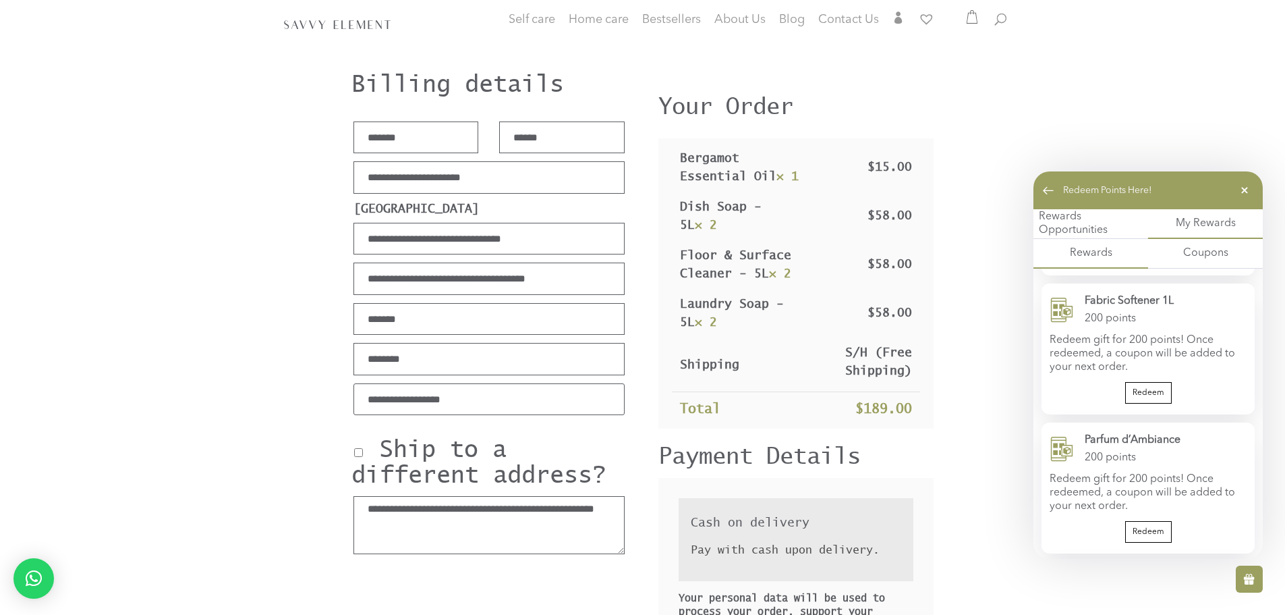
scroll to position [702, 0]
click at [1137, 387] on span "Redeem" at bounding box center [1149, 392] width 32 height 11
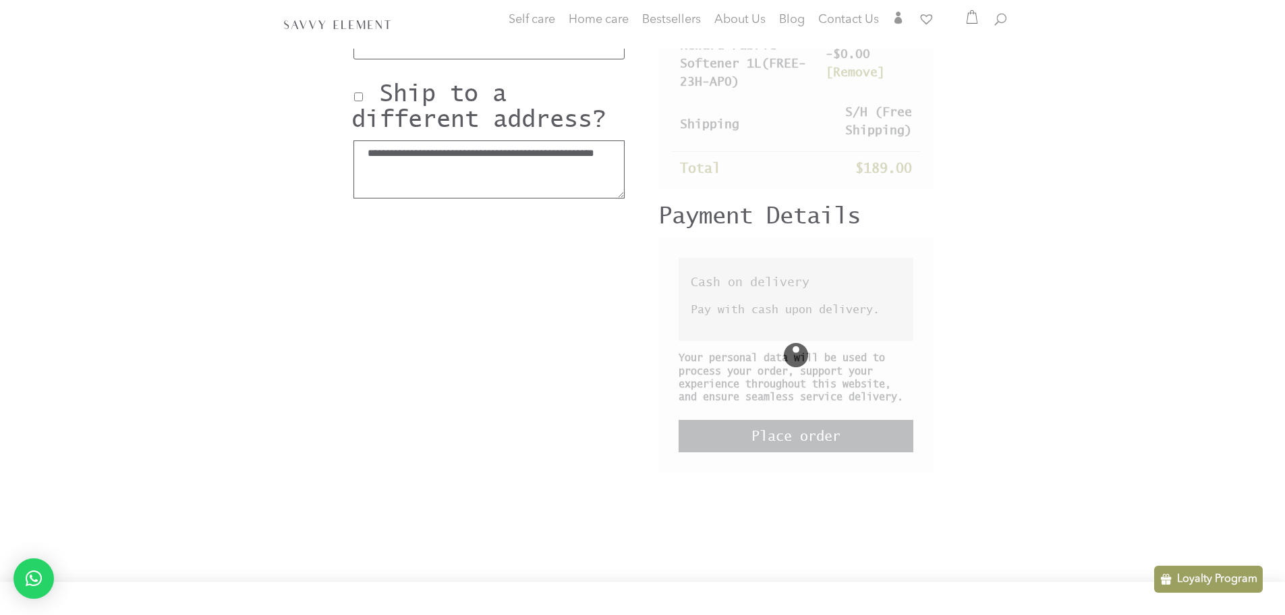
scroll to position [469, 0]
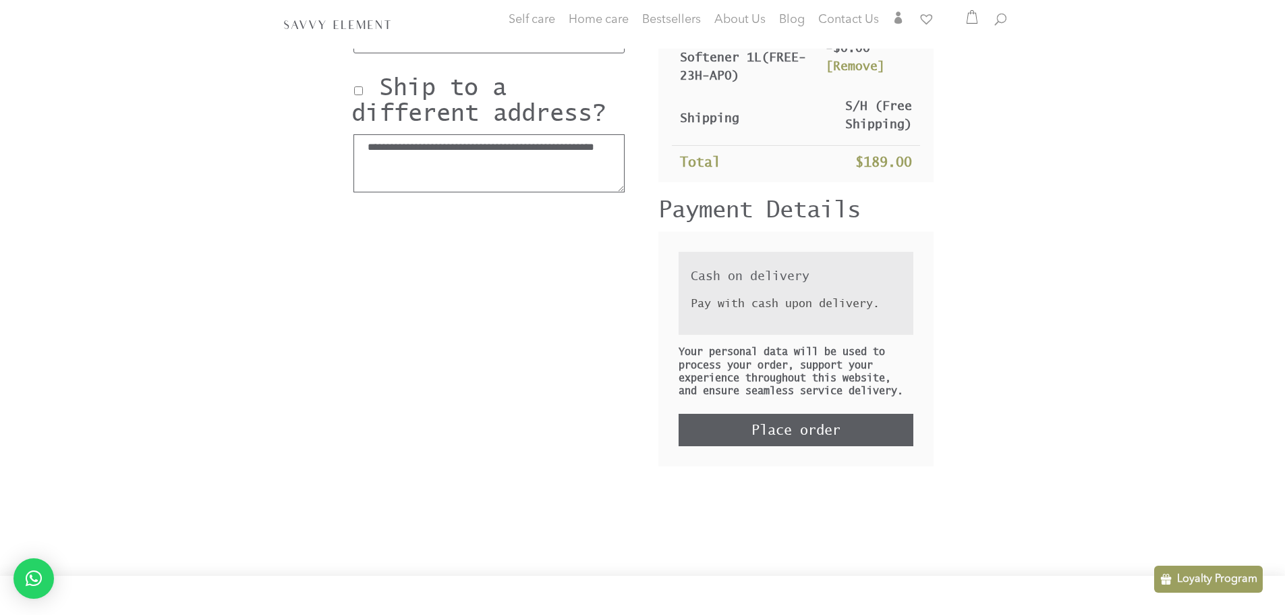
click at [1193, 579] on p "Loyalty Program" at bounding box center [1217, 579] width 80 height 16
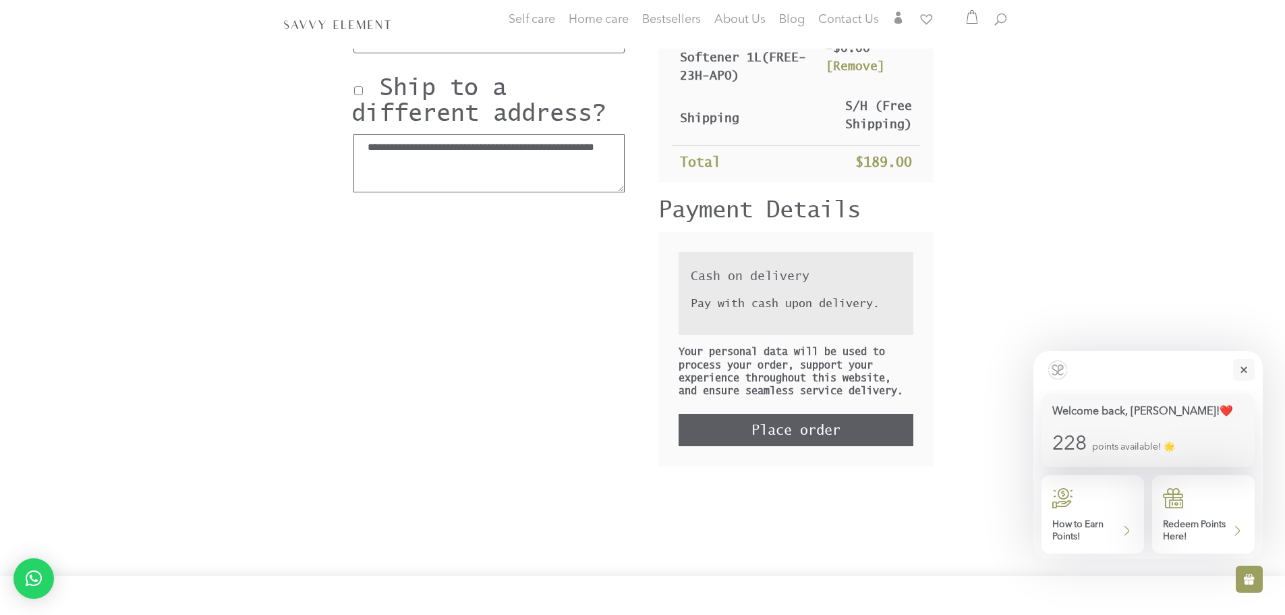
click at [1201, 521] on p "Redeem Points Here!" at bounding box center [1196, 530] width 67 height 24
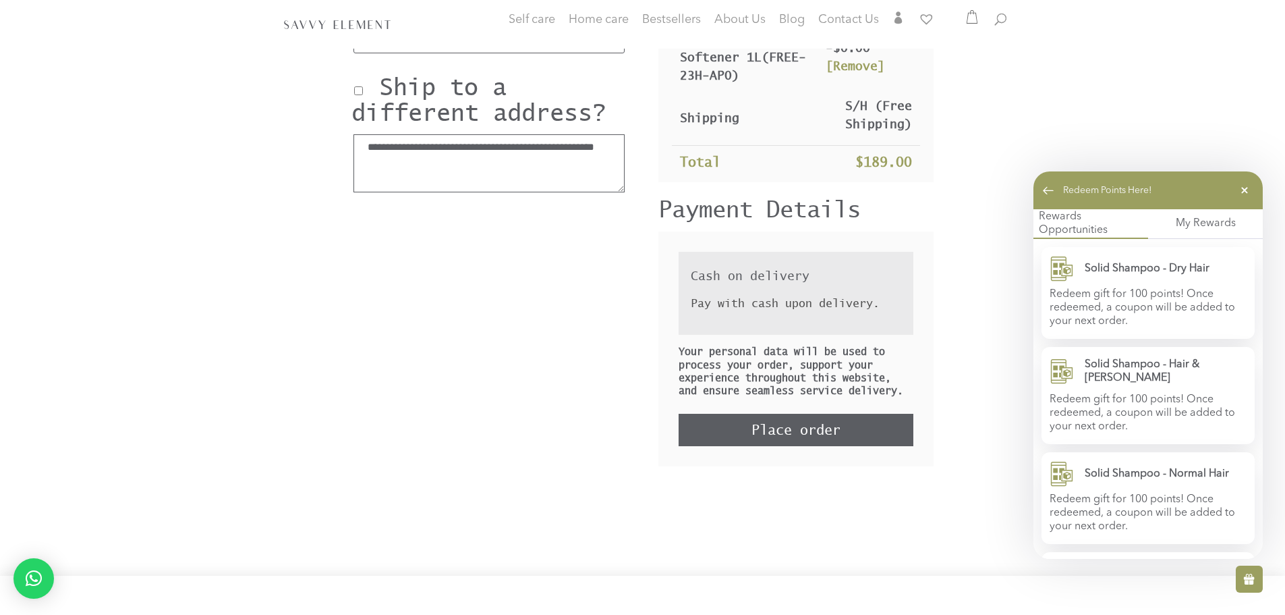
click at [1189, 222] on p "My Rewards" at bounding box center [1206, 223] width 60 height 13
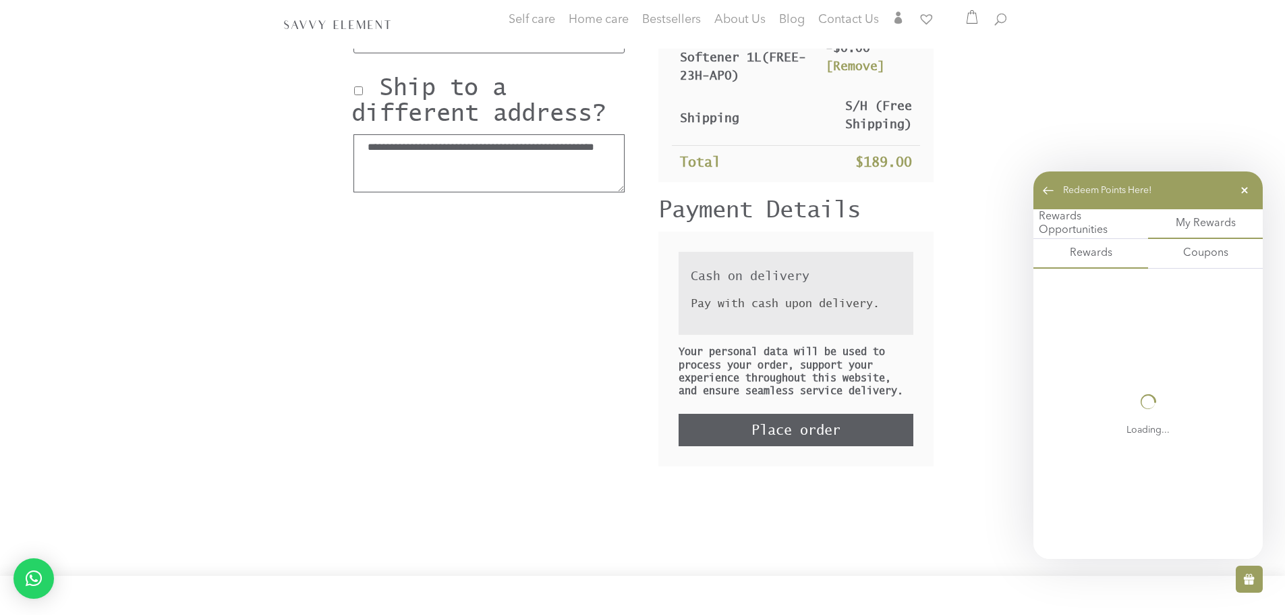
click at [1195, 259] on p "Coupons" at bounding box center [1205, 252] width 45 height 13
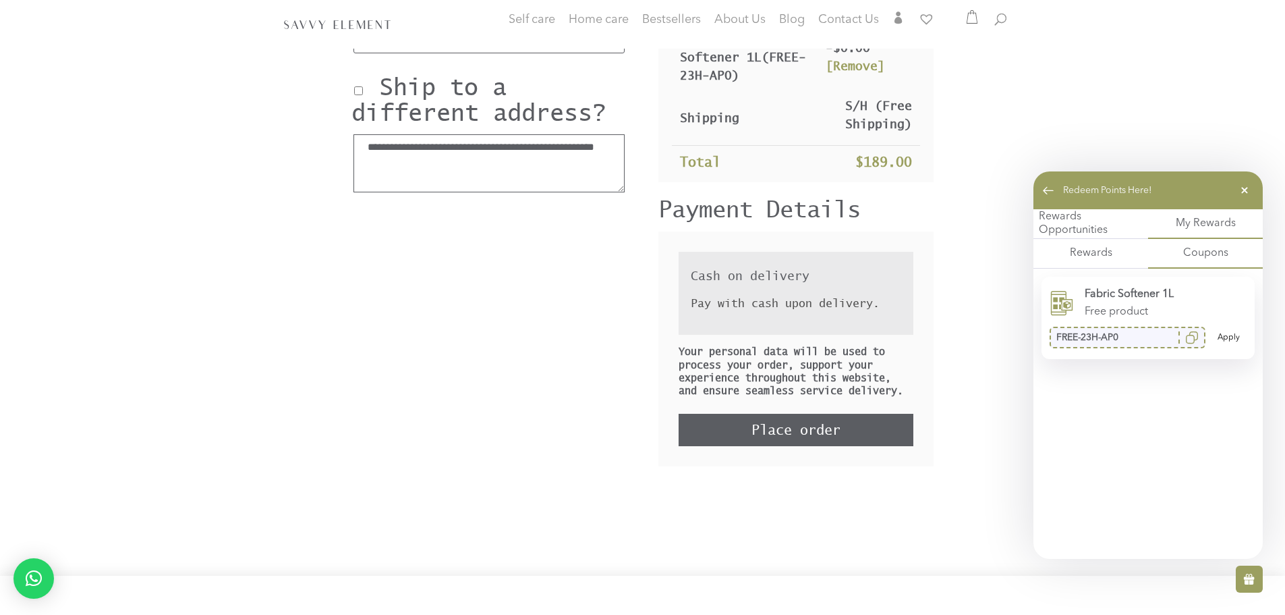
click at [1102, 254] on p "Rewards" at bounding box center [1091, 252] width 42 height 13
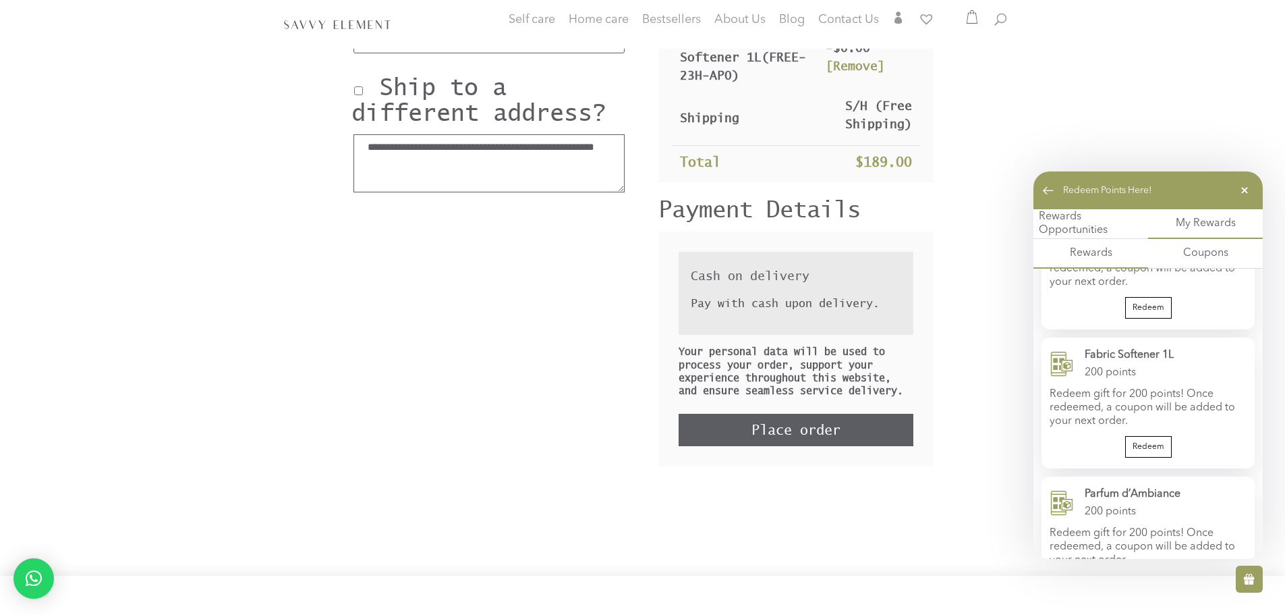
scroll to position [691, 0]
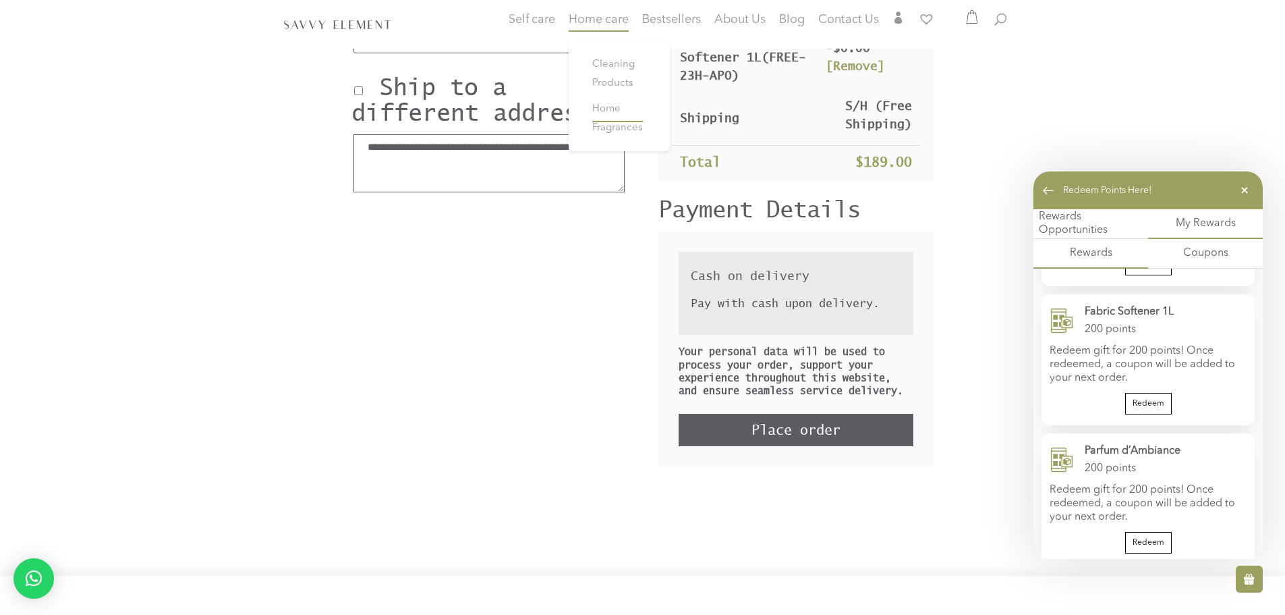
click at [604, 127] on span "Home Fragrances" at bounding box center [617, 118] width 51 height 29
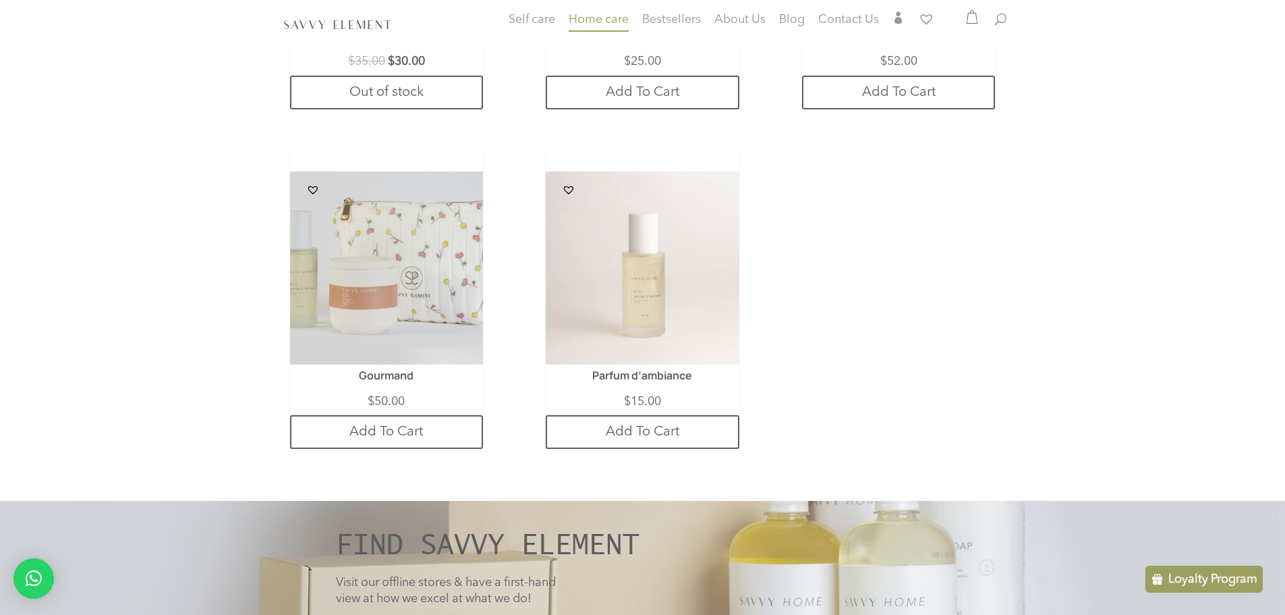
scroll to position [1619, 0]
click at [1216, 577] on p "Loyalty Program" at bounding box center [1212, 579] width 89 height 16
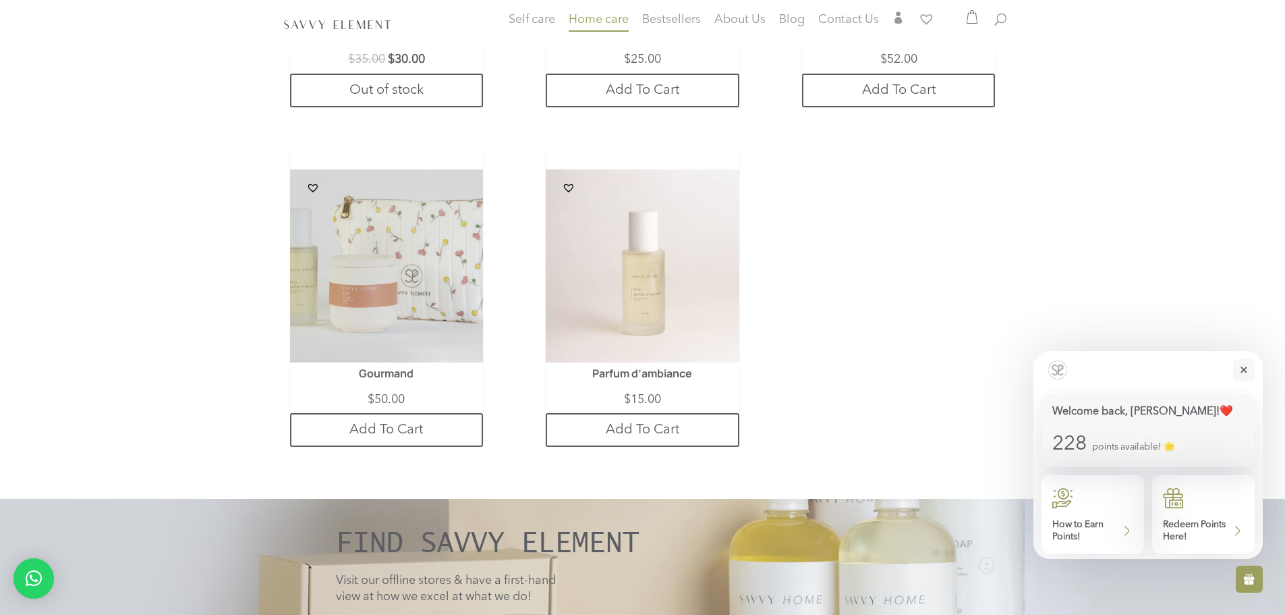
click at [1191, 517] on div "Redeem Points Here!" at bounding box center [1203, 514] width 103 height 78
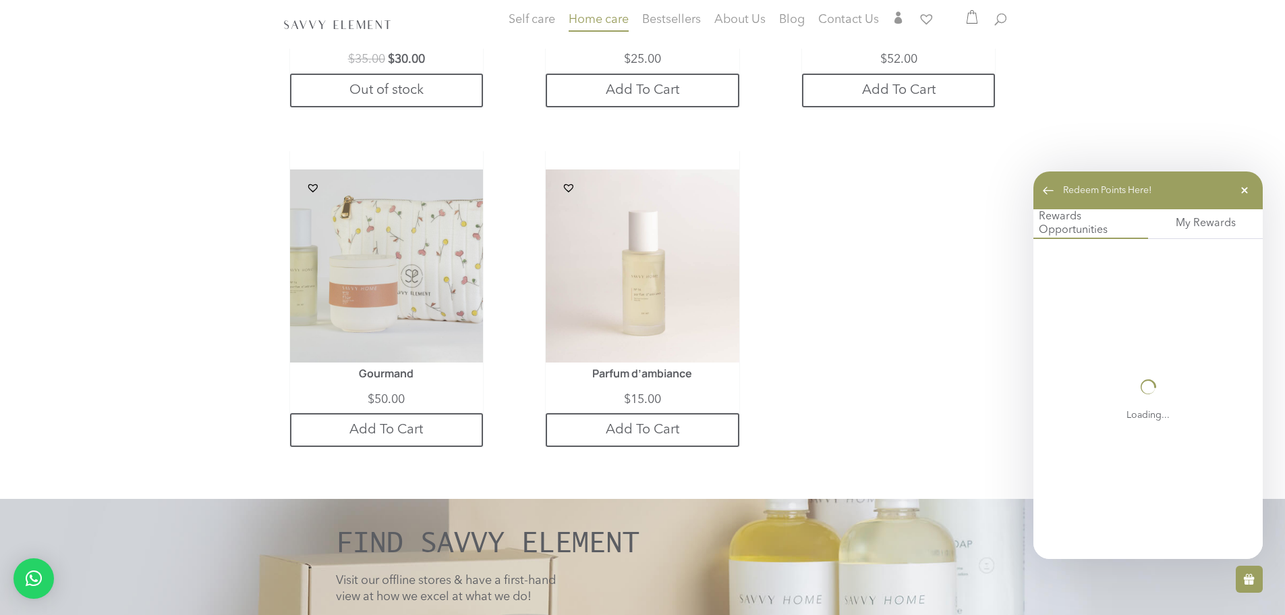
click at [1201, 234] on div "My Rewards" at bounding box center [1205, 224] width 115 height 30
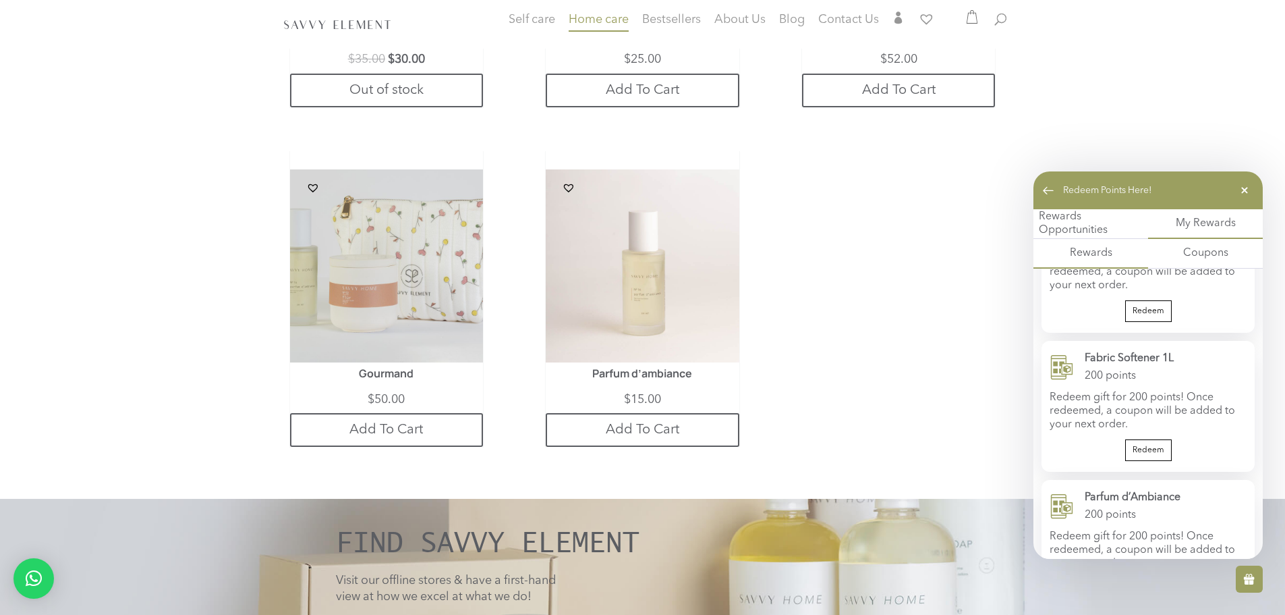
scroll to position [691, 0]
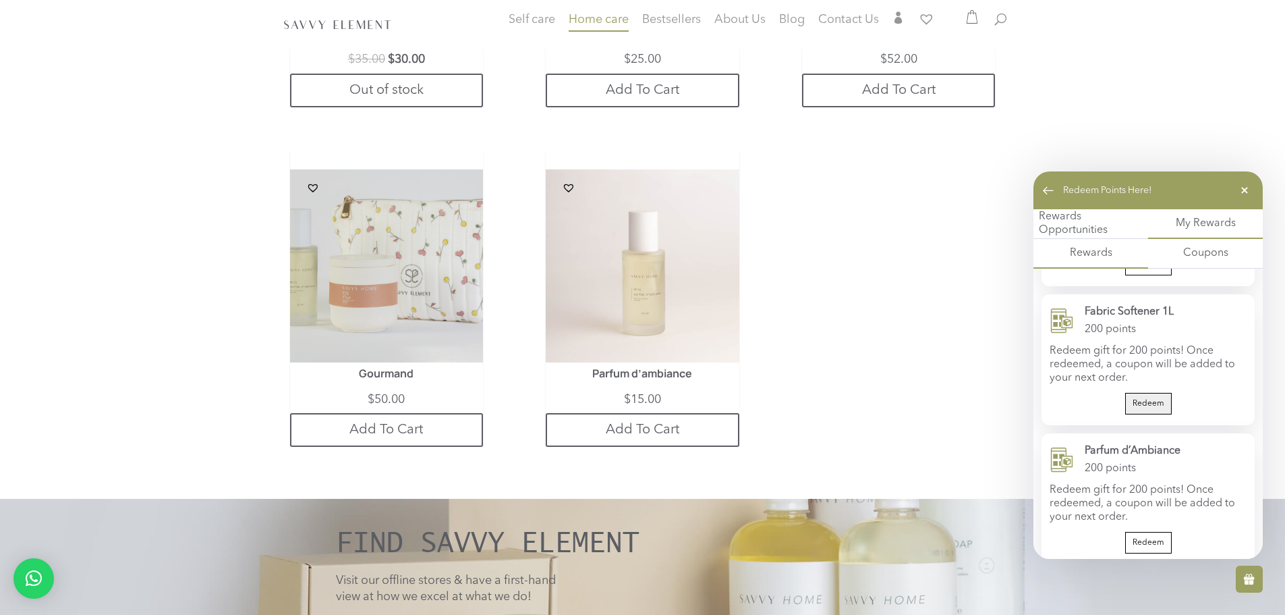
click at [1142, 398] on span "Redeem" at bounding box center [1149, 403] width 32 height 11
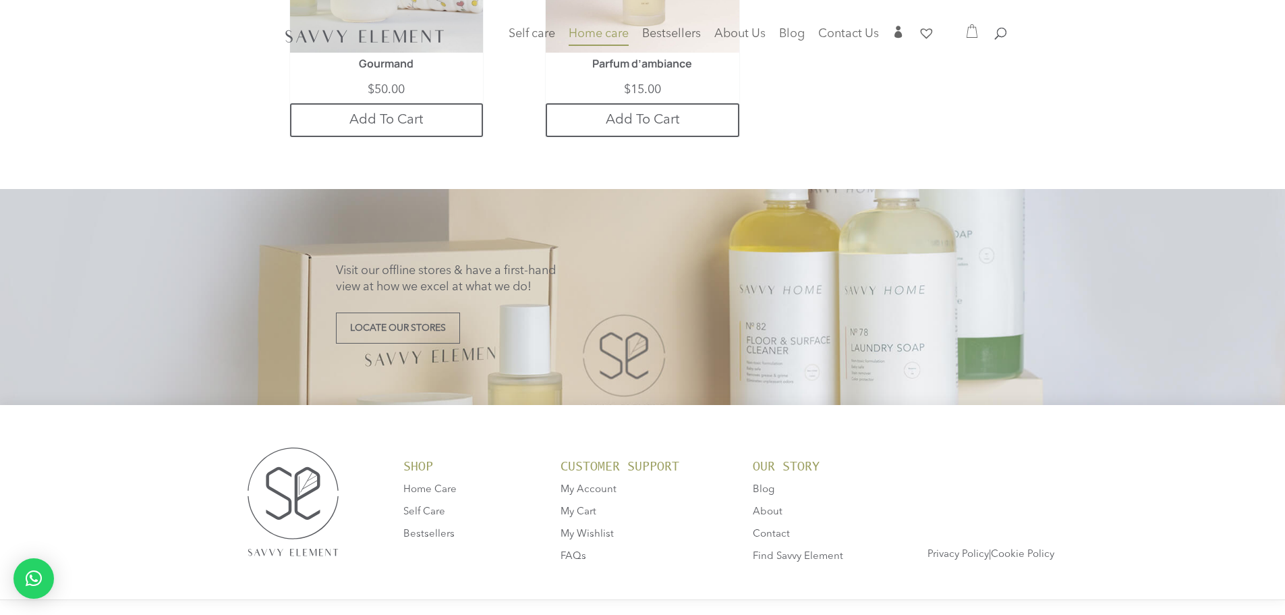
scroll to position [1690, 0]
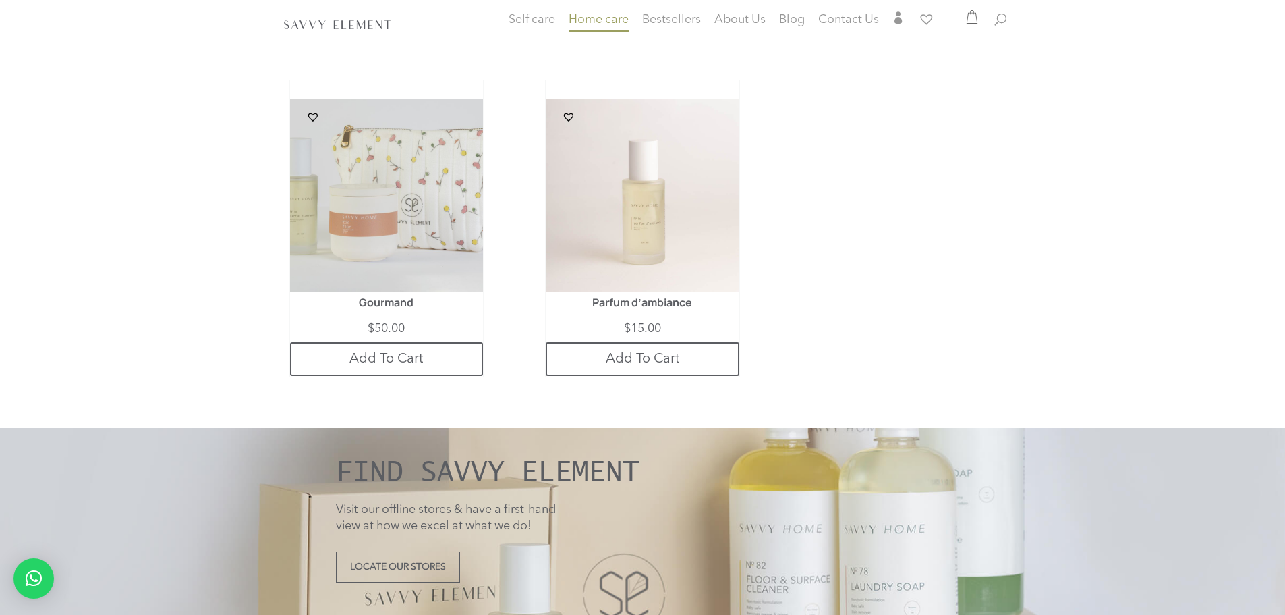
click at [977, 20] on icon at bounding box center [971, 16] width 11 height 13
click at [962, 22] on span "Subtotal: $ 189.00 Bergamot Essential Oil 1 × $ 15.00 × 2 ×" at bounding box center [964, 19] width 31 height 16
click at [973, 21] on icon at bounding box center [971, 16] width 13 height 13
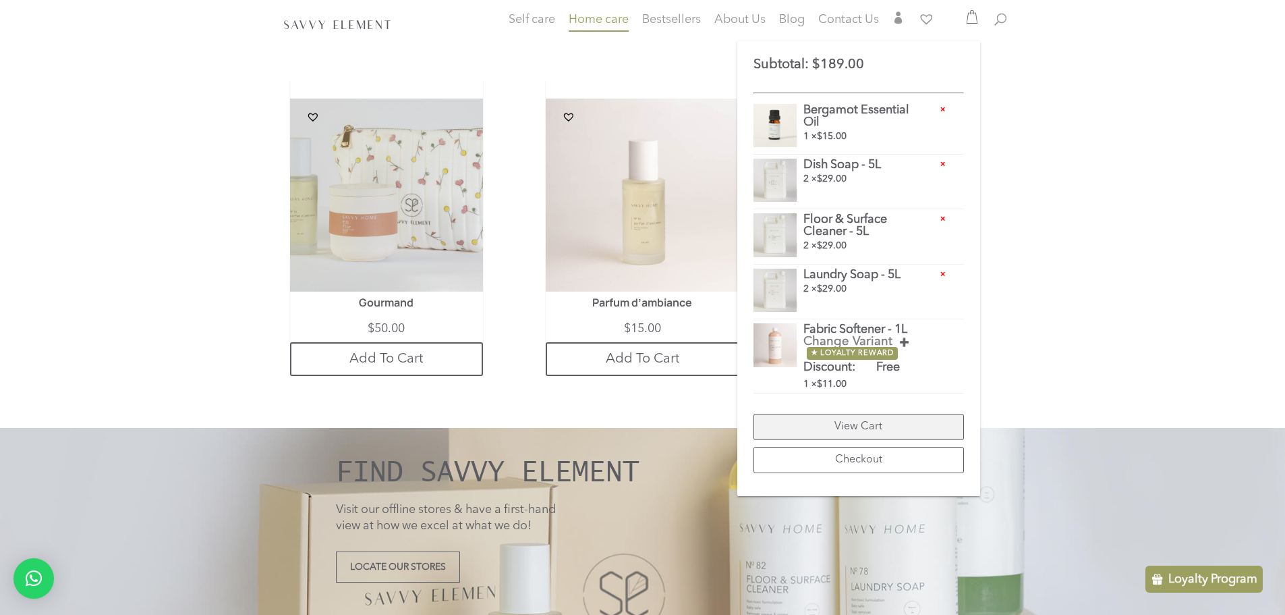
click at [849, 428] on link "View Cart" at bounding box center [858, 426] width 210 height 26
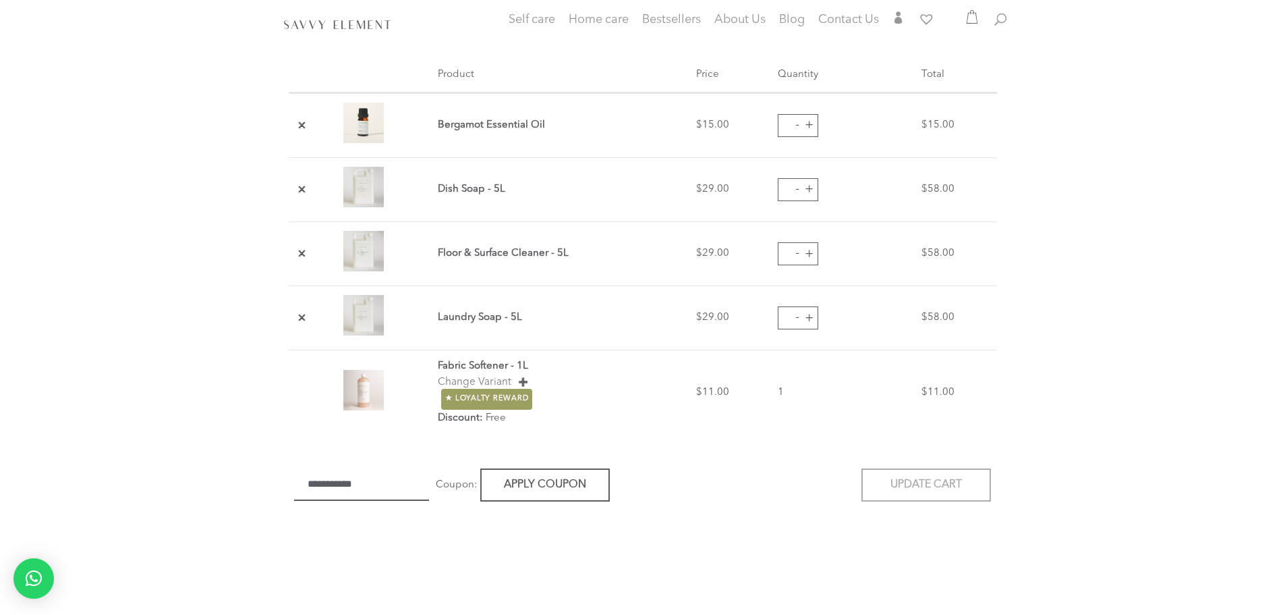
scroll to position [324, 0]
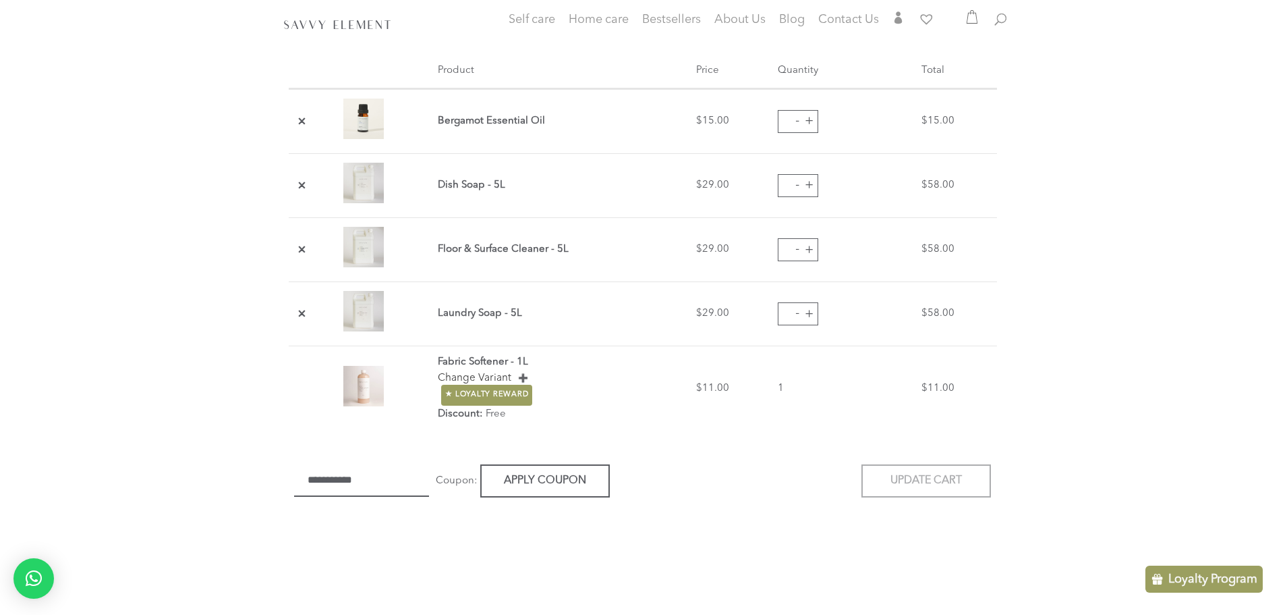
click at [523, 375] on div "Change Variant" at bounding box center [561, 378] width 246 height 16
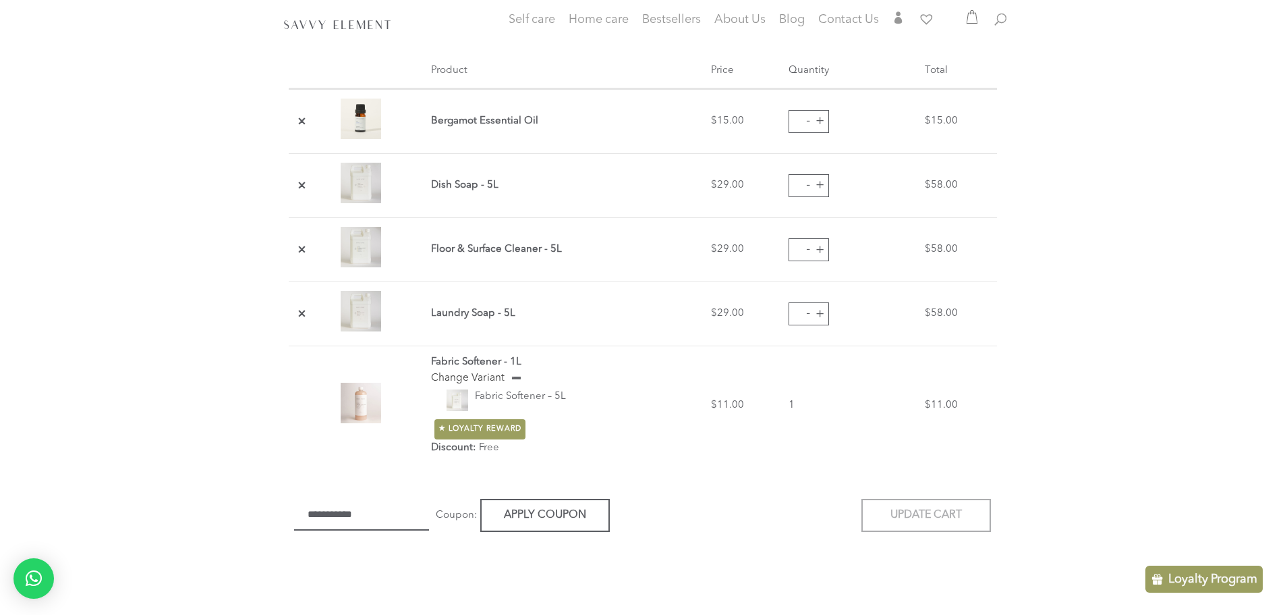
click at [514, 393] on span "Fabric Softener – 5L" at bounding box center [517, 403] width 98 height 28
click at [461, 395] on img at bounding box center [458, 400] width 22 height 22
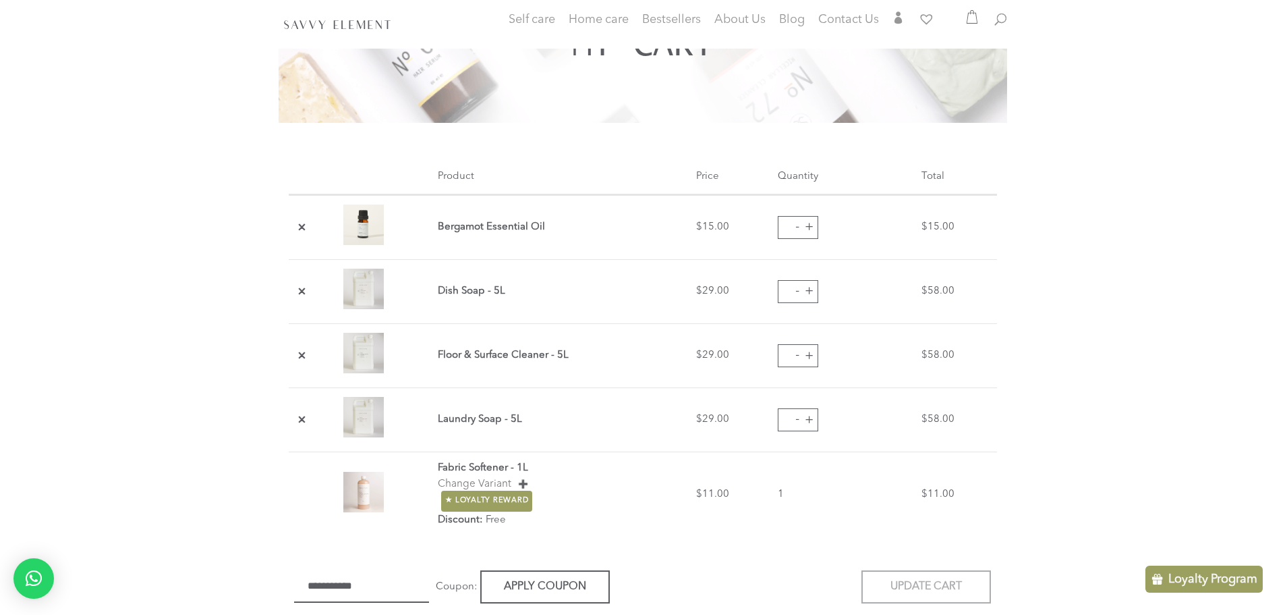
scroll to position [216, 0]
click at [523, 481] on div "Change Variant" at bounding box center [561, 486] width 246 height 16
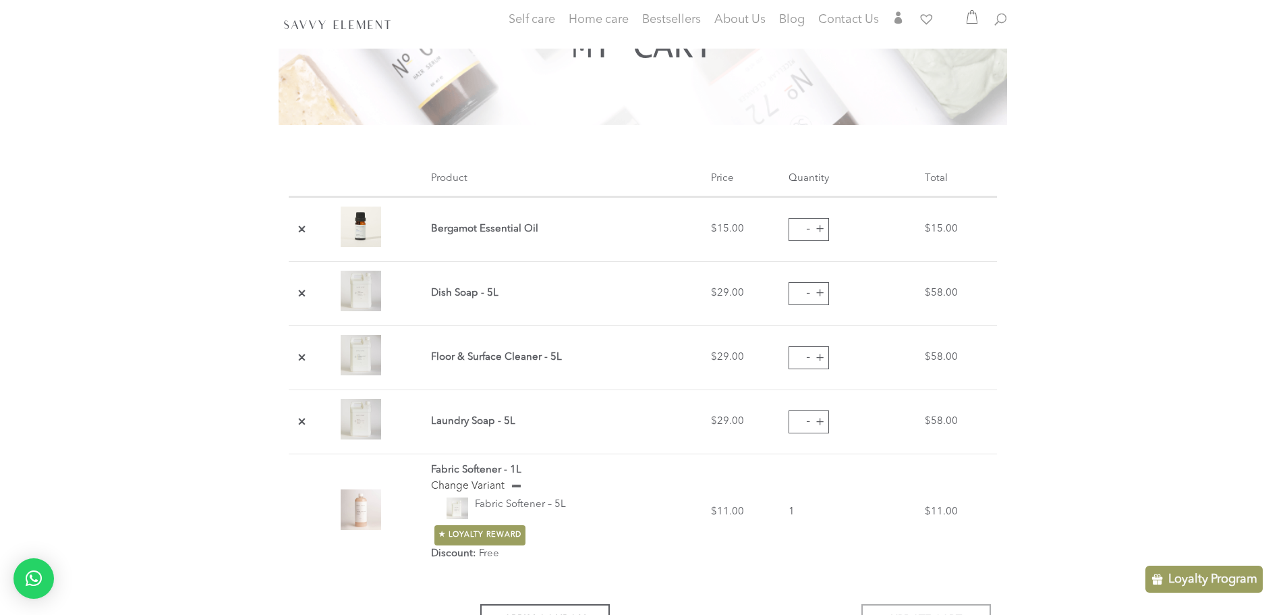
click at [508, 499] on span "Fabric Softener – 5L" at bounding box center [517, 511] width 98 height 28
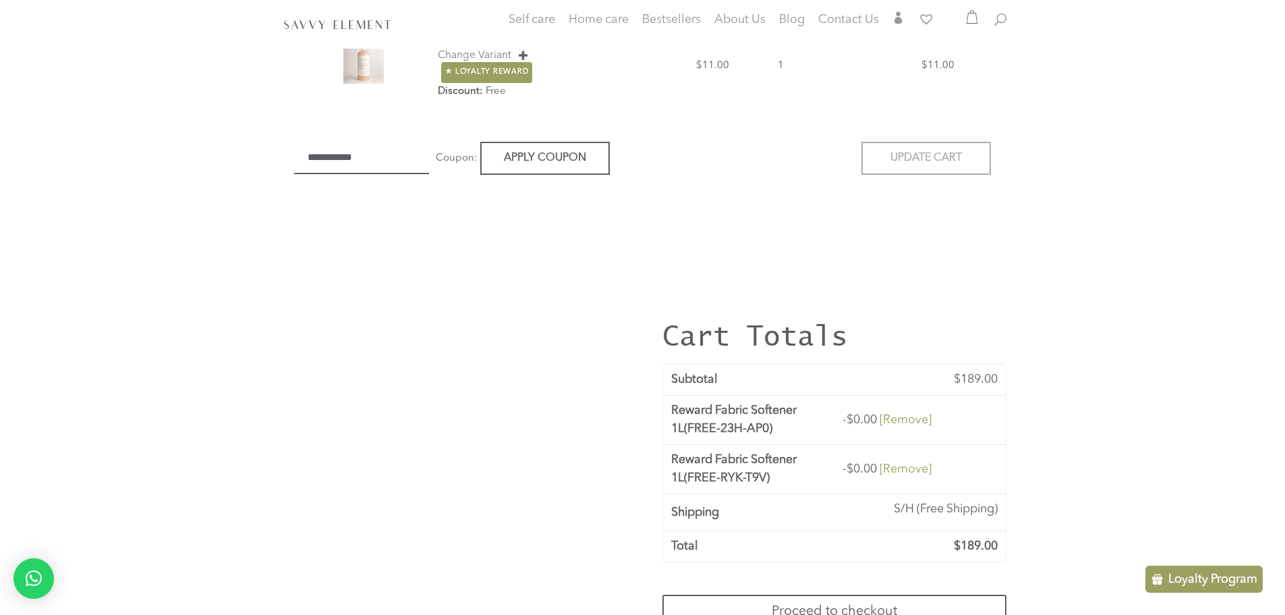
scroll to position [702, 0]
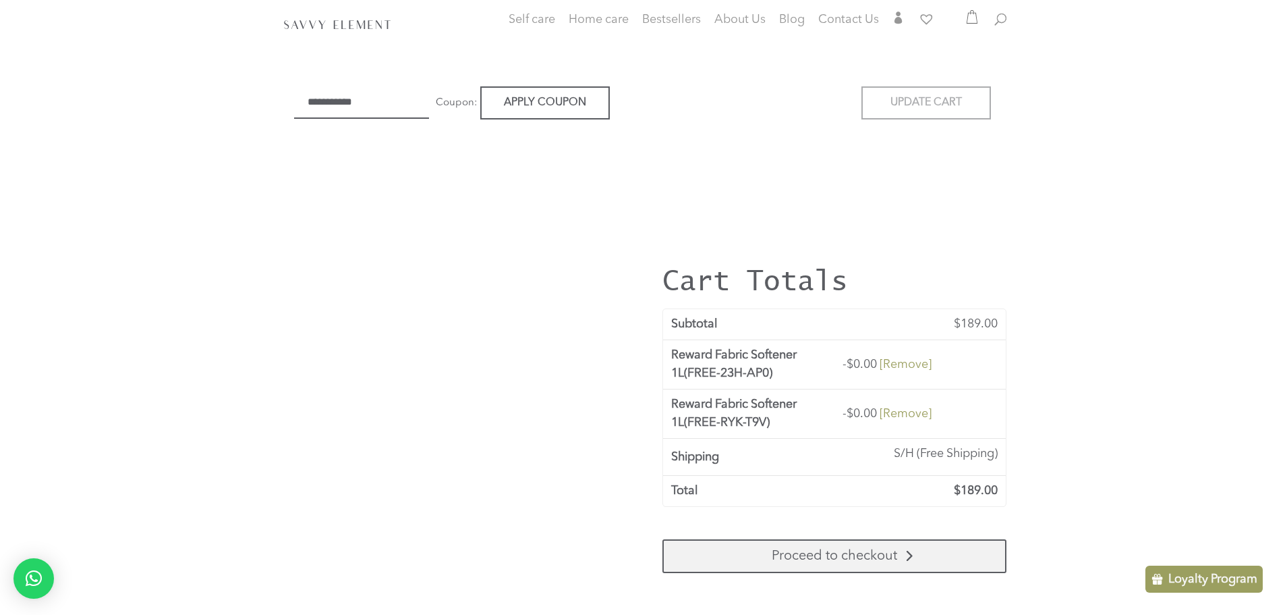
click at [851, 545] on link "Proceed to checkout" at bounding box center [834, 556] width 344 height 34
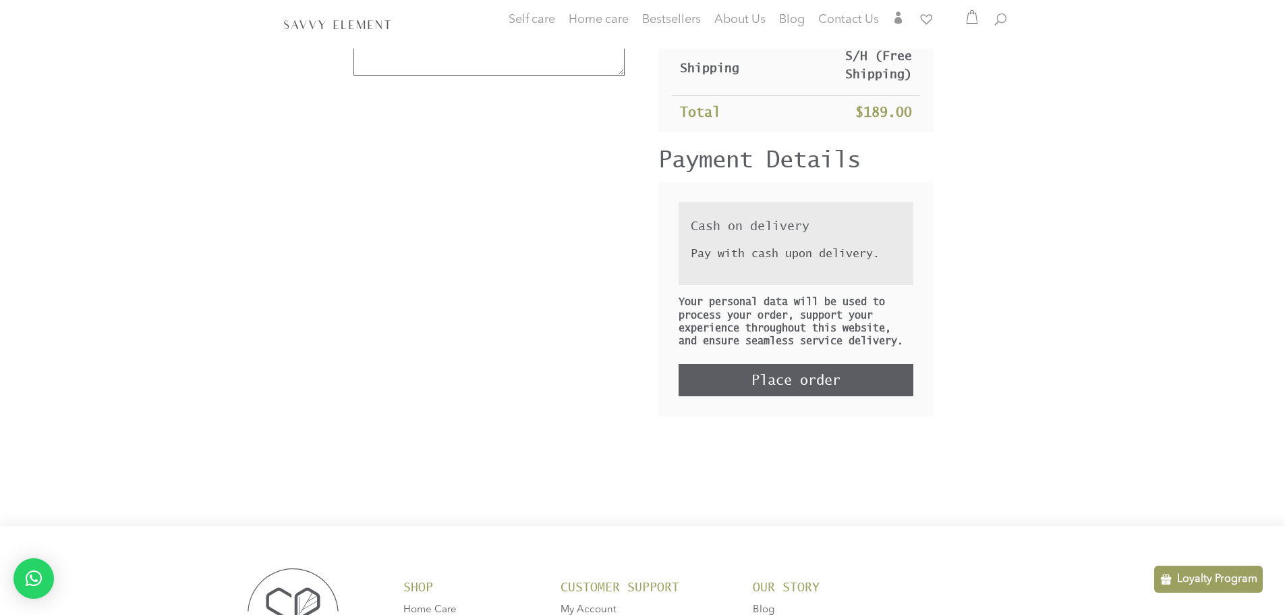
scroll to position [594, 0]
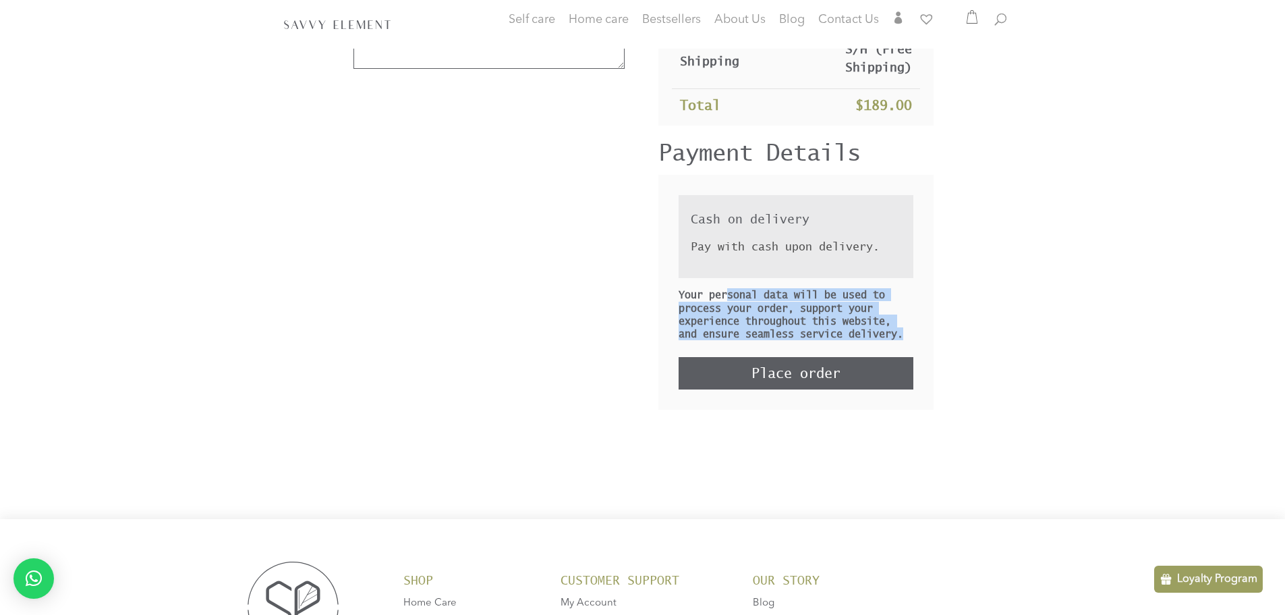
drag, startPoint x: 727, startPoint y: 331, endPoint x: 907, endPoint y: 369, distance: 183.4
click at [907, 340] on p "Your personal data will be used to process your order, support your experience …" at bounding box center [796, 314] width 235 height 52
drag, startPoint x: 903, startPoint y: 372, endPoint x: 737, endPoint y: 331, distance: 171.0
click at [740, 333] on p "Your personal data will be used to process your order, support your experience …" at bounding box center [796, 314] width 235 height 52
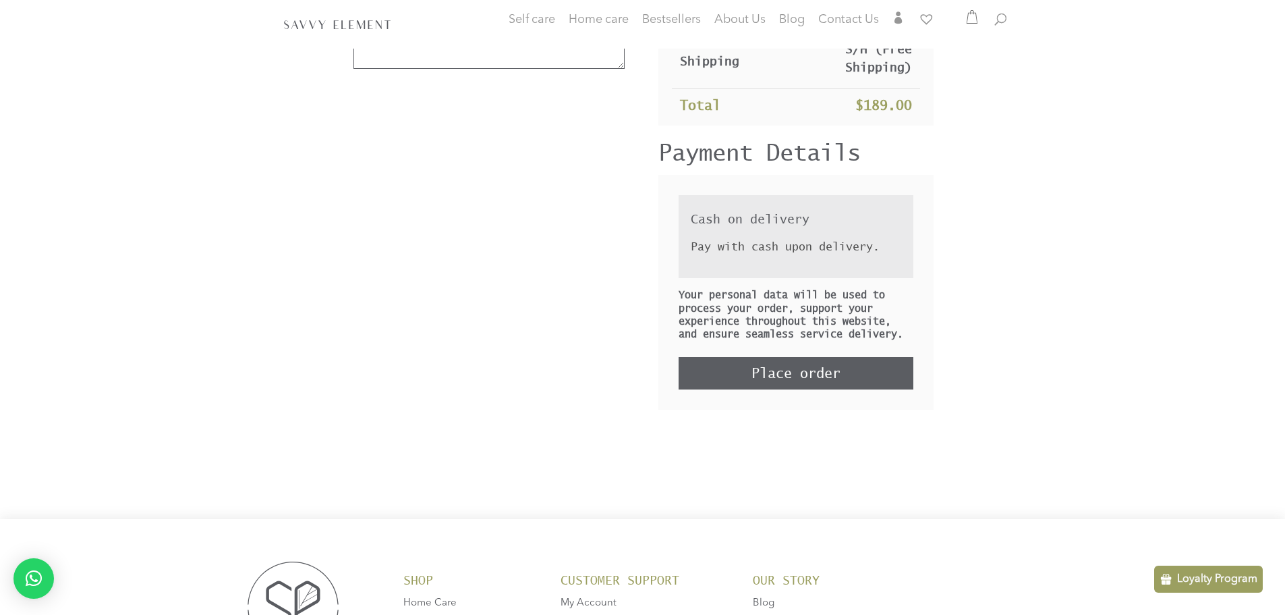
drag, startPoint x: 721, startPoint y: 324, endPoint x: 710, endPoint y: 324, distance: 10.8
click at [718, 324] on div "Your personal data will be used to process your order, support your experience …" at bounding box center [796, 333] width 235 height 111
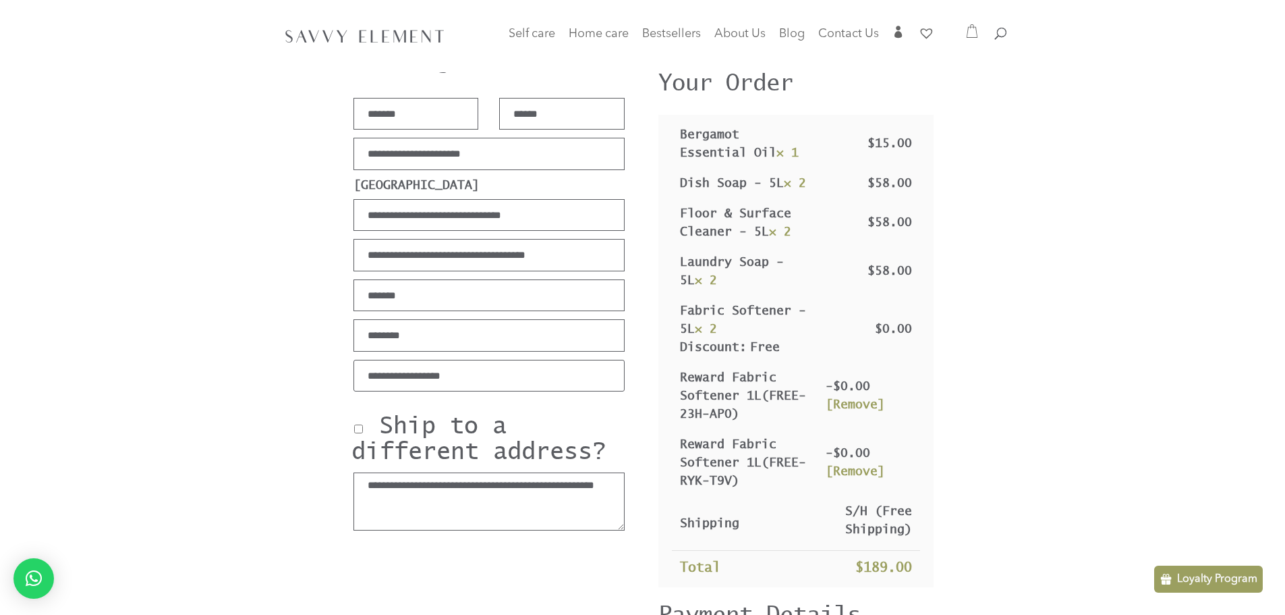
scroll to position [0, 0]
